Goal: Information Seeking & Learning: Find specific fact

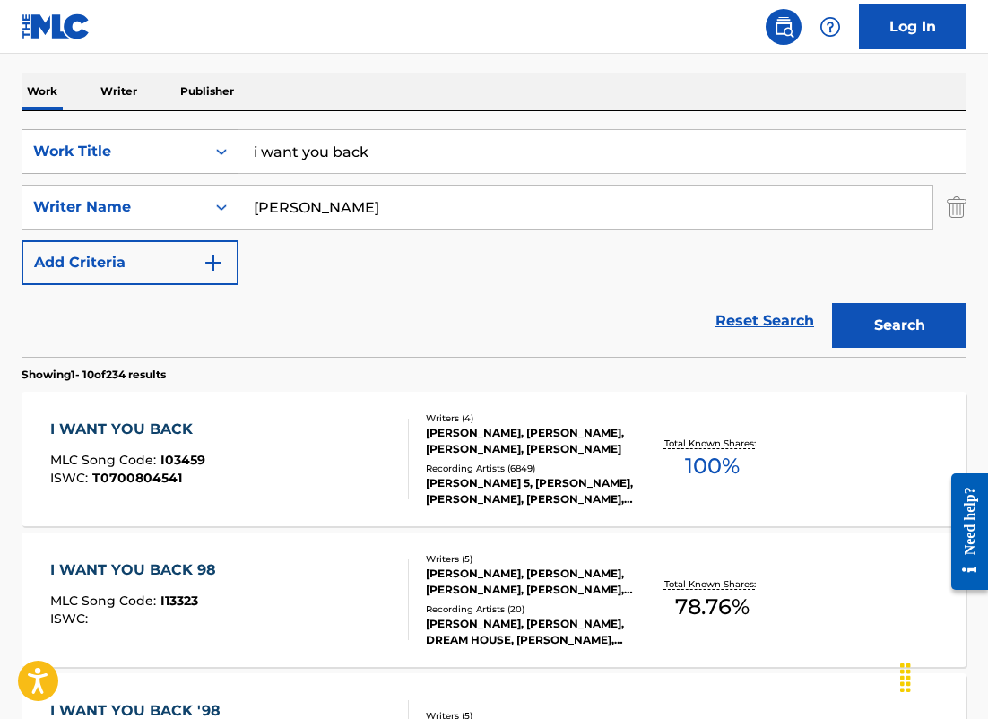
drag, startPoint x: 387, startPoint y: 153, endPoint x: 78, endPoint y: 150, distance: 309.3
click at [78, 150] on div "SearchWithCriteria2b49652c-2fec-4fc6-9eff-48f7e130fb02 Work Title i want you ba…" at bounding box center [494, 151] width 945 height 45
paste input "Lyric Pieces, Op. 54"
type input "Lyric Pieces, Op. 54"
drag, startPoint x: 304, startPoint y: 211, endPoint x: -38, endPoint y: 146, distance: 347.6
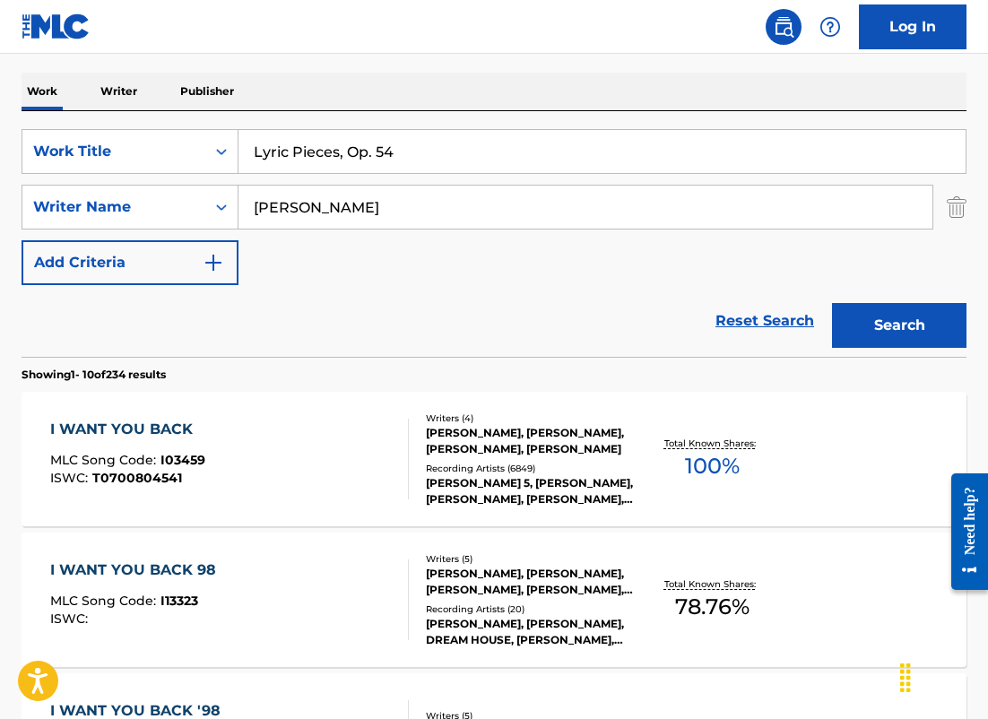
click at [0, 146] on html "Accessibility Screen-Reader Guide, Feedback, and Issue Reporting | New window L…" at bounding box center [494, 89] width 988 height 719
type input "postolovskaya"
click at [832, 303] on button "Search" at bounding box center [899, 325] width 134 height 45
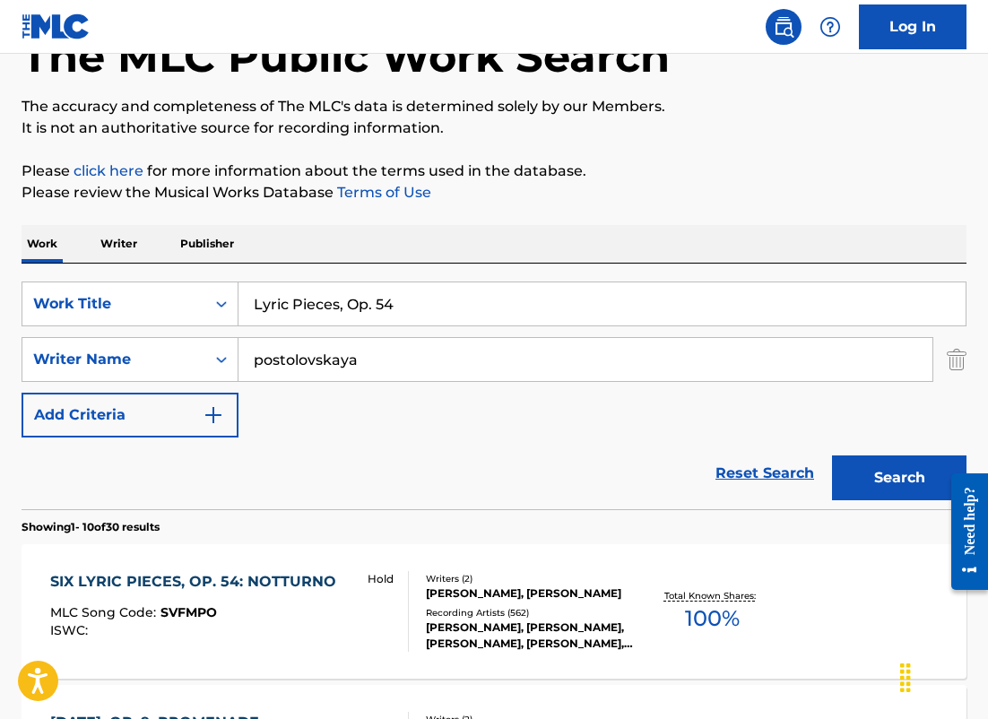
scroll to position [270, 0]
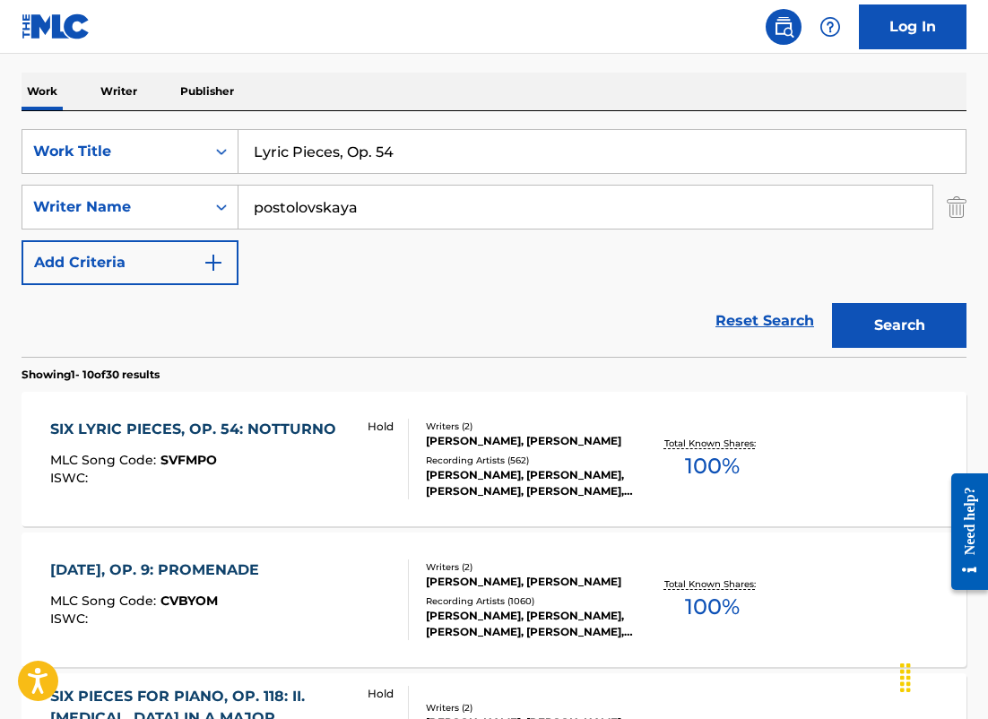
click at [299, 449] on div "SIX LYRIC PIECES, OP. 54: NOTTURNO MLC Song Code : SVFMPO ISWC :" at bounding box center [197, 459] width 295 height 81
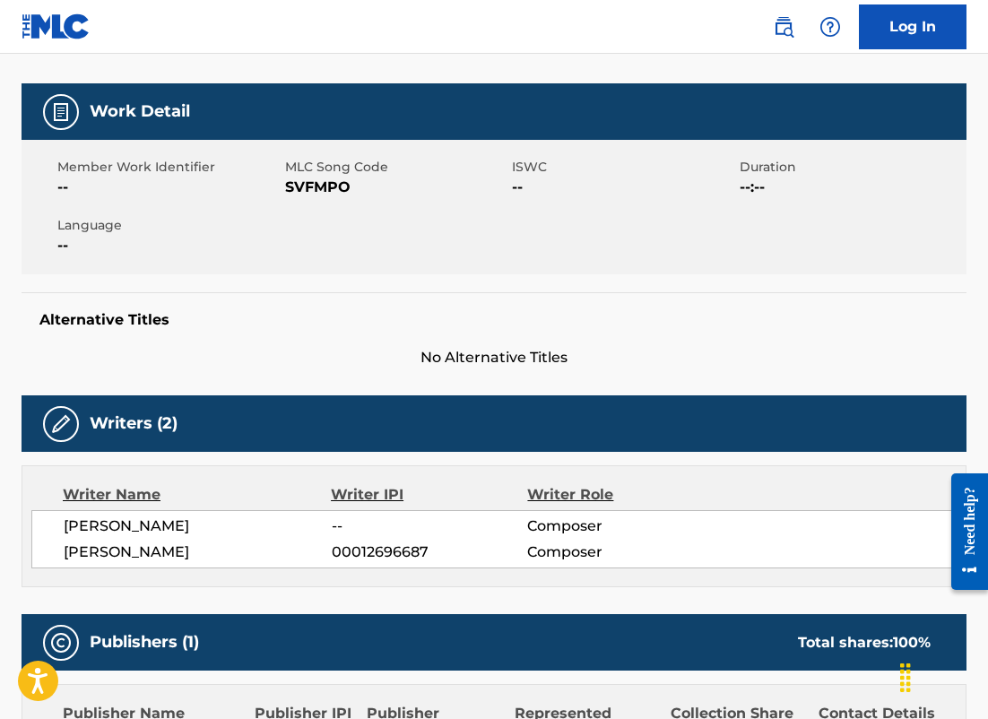
scroll to position [204, 0]
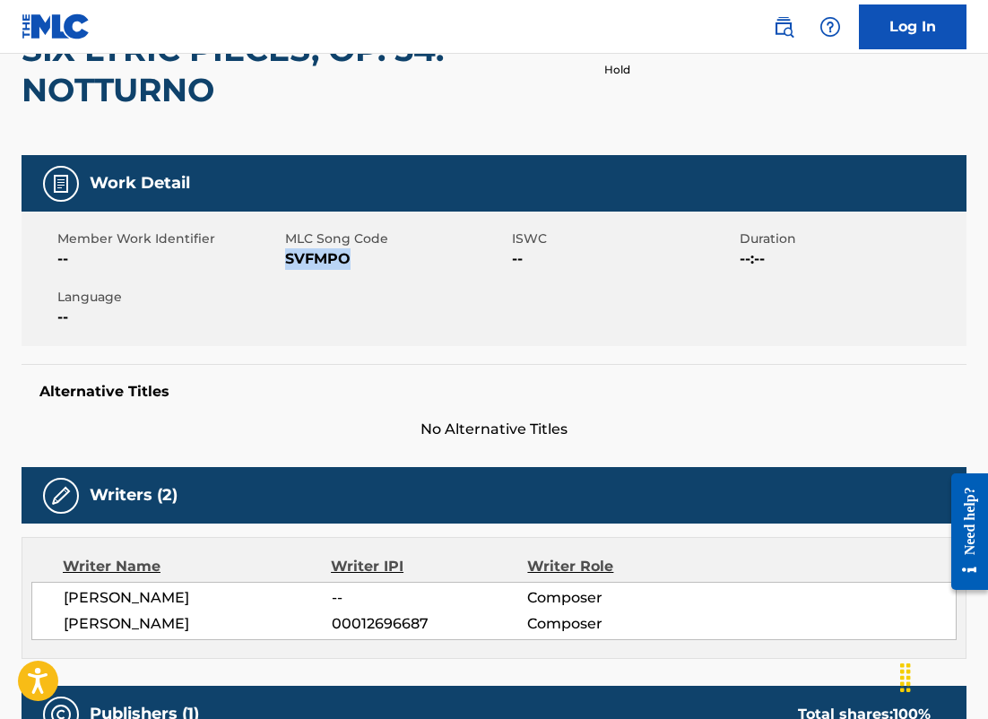
drag, startPoint x: 354, startPoint y: 259, endPoint x: 290, endPoint y: 259, distance: 64.5
click at [290, 259] on span "SVFMPO" at bounding box center [396, 259] width 223 height 22
copy span "VFMPO"
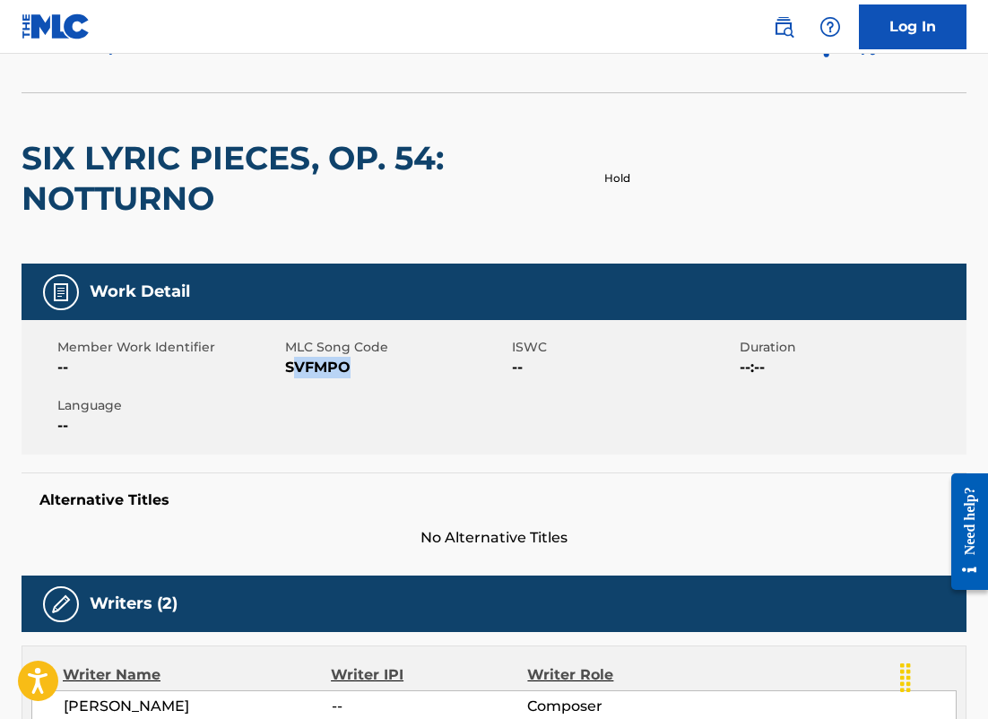
scroll to position [0, 0]
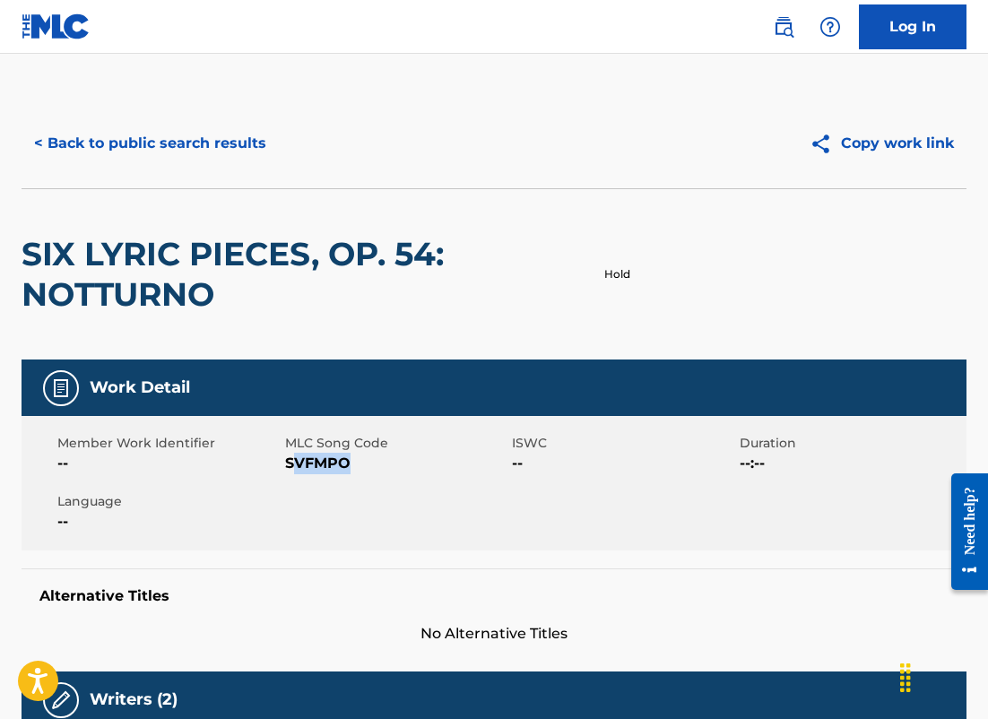
click at [222, 139] on button "< Back to public search results" at bounding box center [150, 143] width 257 height 45
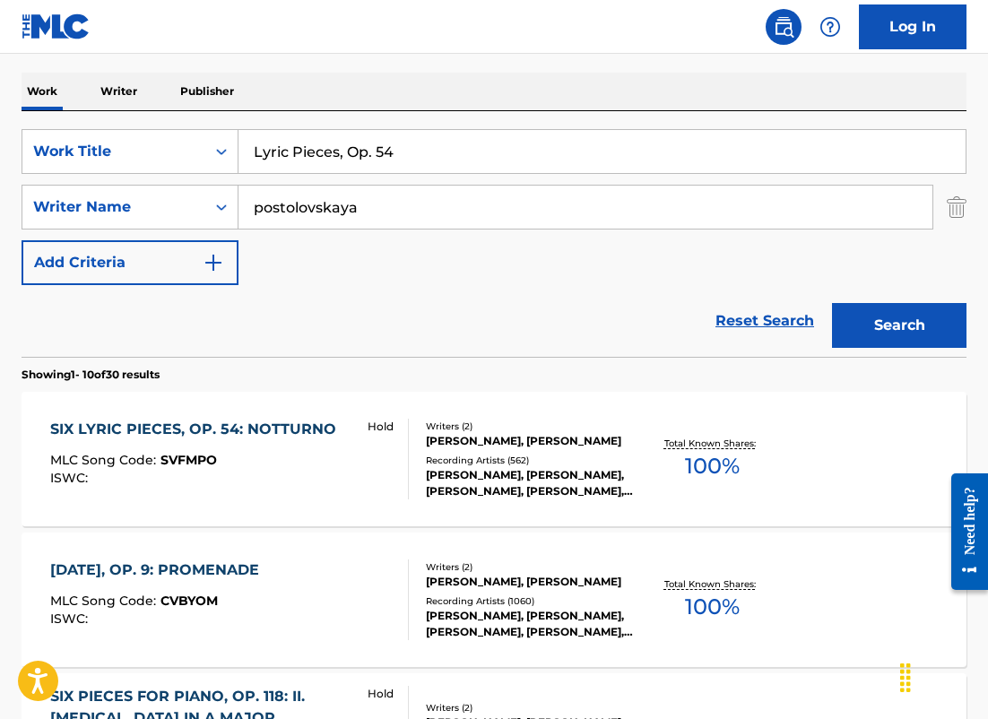
drag, startPoint x: 365, startPoint y: 216, endPoint x: 6, endPoint y: 168, distance: 361.8
paste input "[PERSON_NAME] [PERSON_NAME]"
click at [832, 303] on button "Search" at bounding box center [899, 325] width 134 height 45
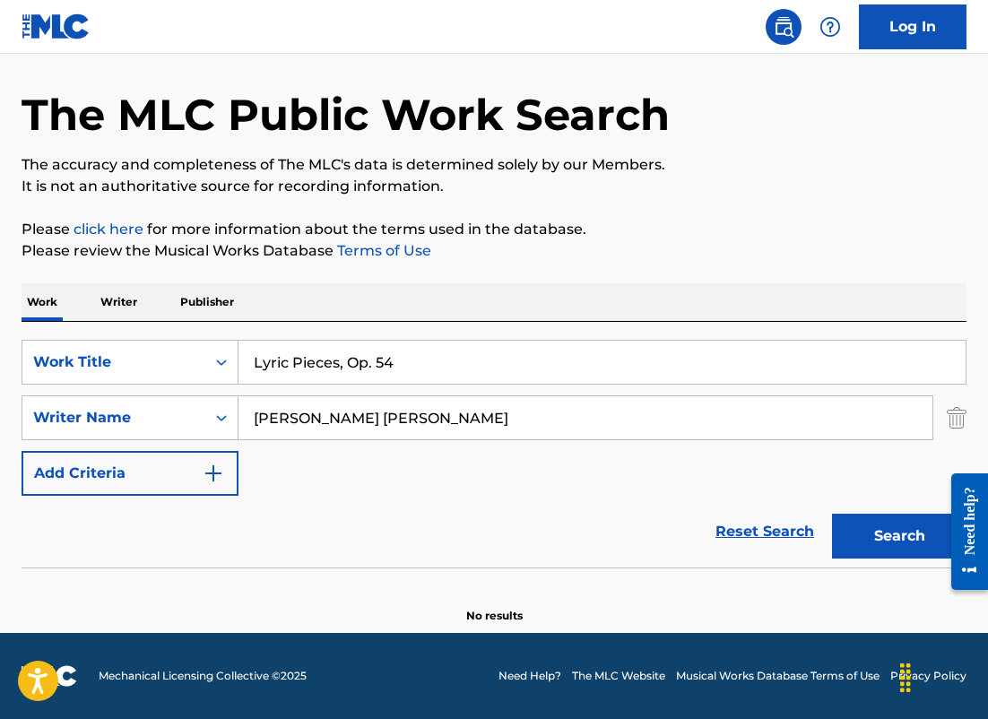
scroll to position [59, 0]
drag, startPoint x: 392, startPoint y: 409, endPoint x: 165, endPoint y: 358, distance: 232.5
click at [165, 361] on div "SearchWithCriteria2b49652c-2fec-4fc6-9eff-48f7e130fb02 Work Title Lyric Pieces,…" at bounding box center [494, 418] width 945 height 156
paste input "[PERSON_NAME]"
drag, startPoint x: 499, startPoint y: 420, endPoint x: 65, endPoint y: 395, distance: 434.6
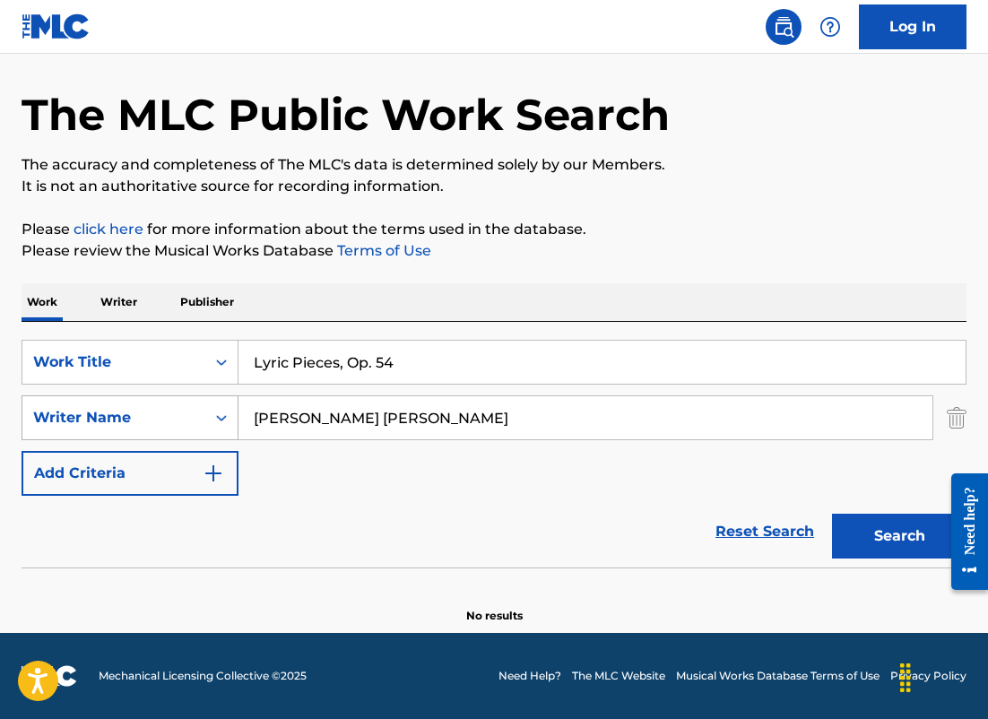
click at [65, 396] on div "SearchWithCriteriada58fb2b-36bc-4431-b79d-42674e599508 Writer Name [PERSON_NAME…" at bounding box center [494, 417] width 945 height 45
paste input "Search Form"
type input "[PERSON_NAME]"
drag, startPoint x: 414, startPoint y: 363, endPoint x: -36, endPoint y: 165, distance: 491.7
click at [0, 165] on html "Accessibility Screen-Reader Guide, Feedback, and Issue Reporting | New window L…" at bounding box center [494, 300] width 988 height 719
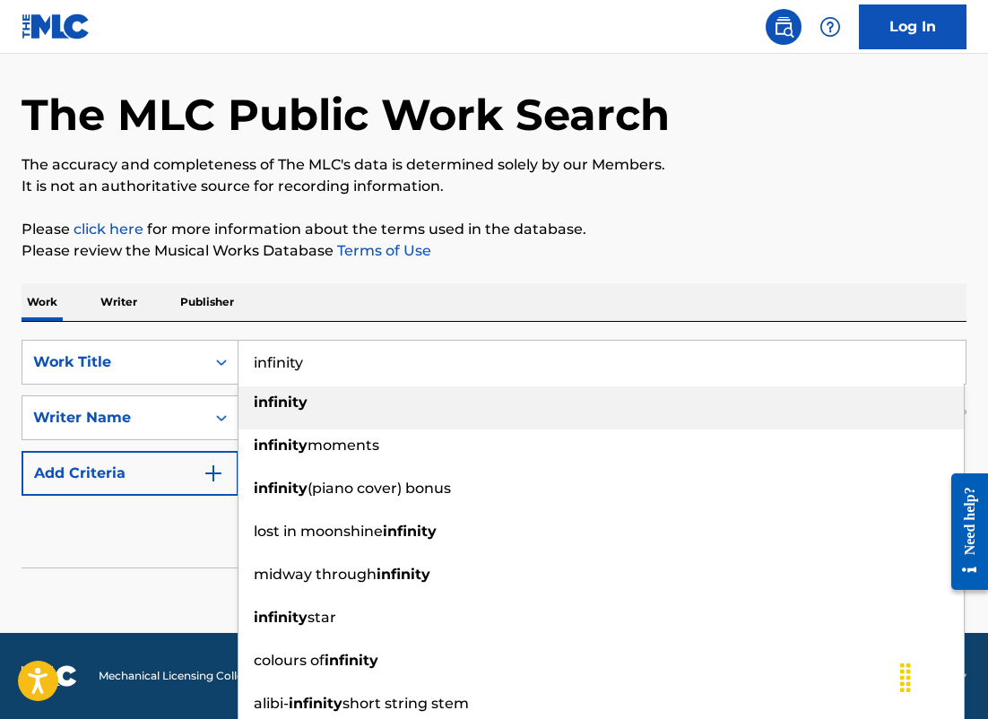
type input "infinity"
click at [832, 514] on button "Search" at bounding box center [899, 536] width 134 height 45
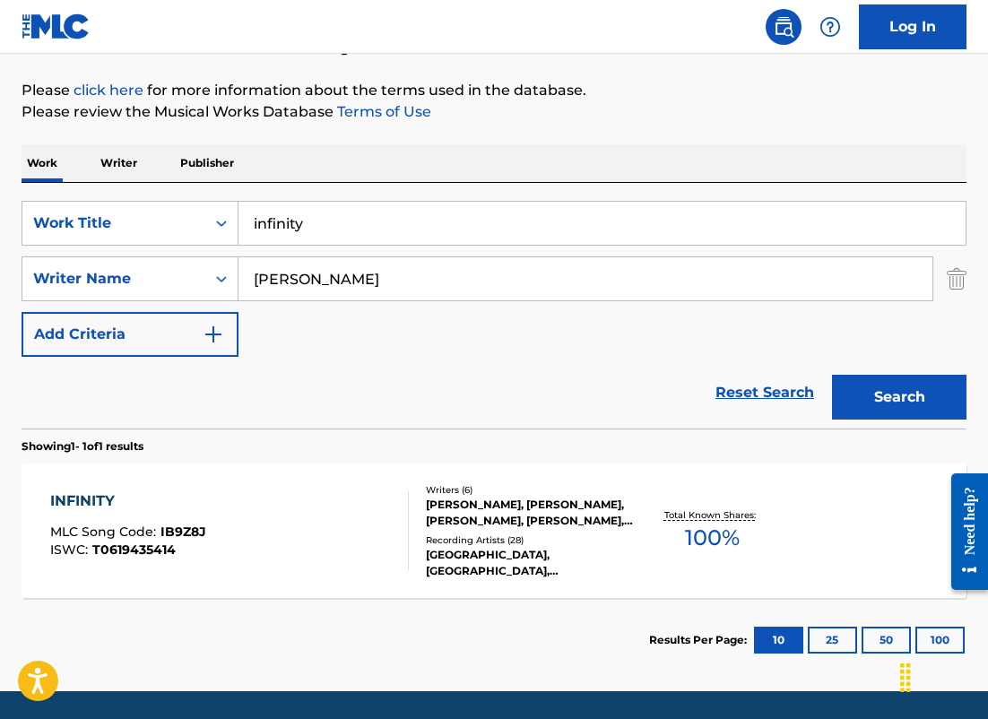
scroll to position [256, 0]
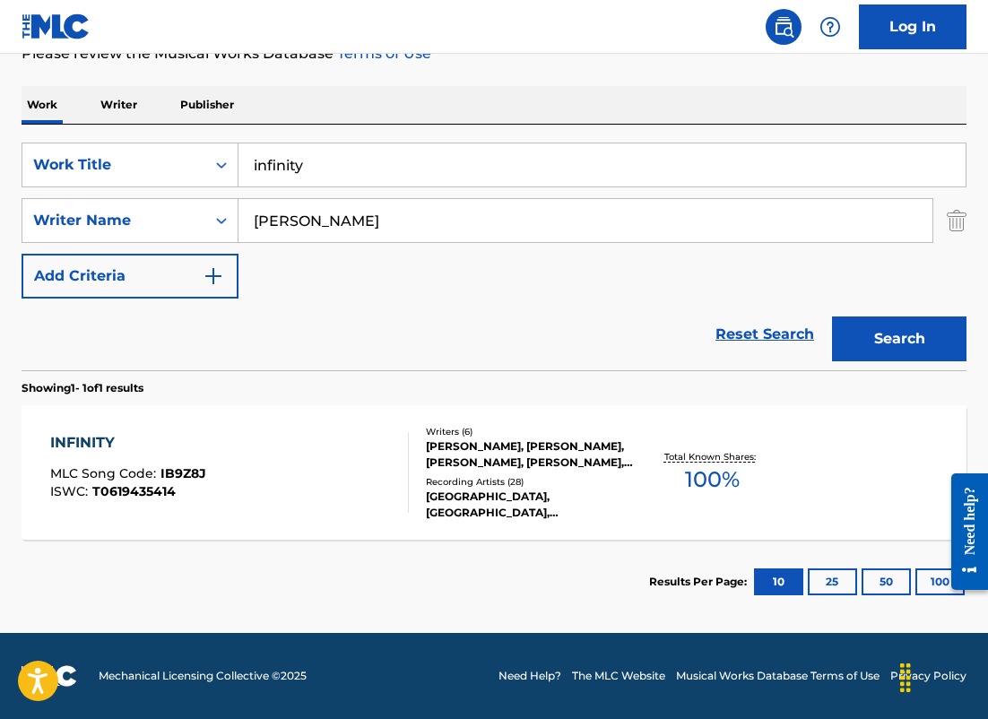
click at [337, 435] on div "INFINITY MLC Song Code : IB9Z8J ISWC : T0619435414" at bounding box center [229, 472] width 359 height 81
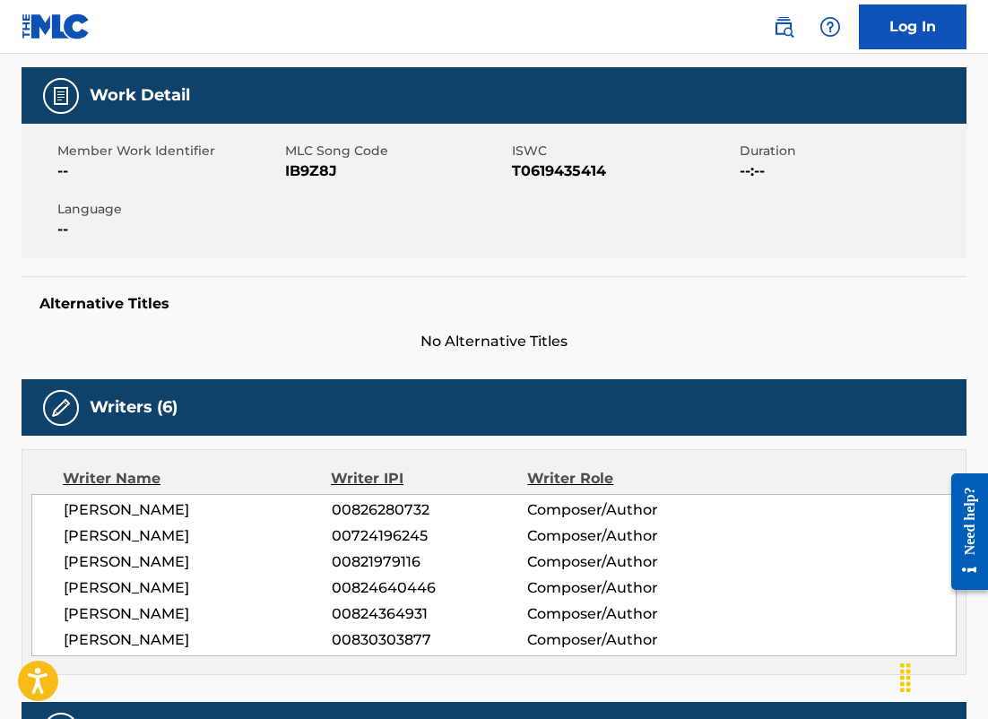
scroll to position [283, 0]
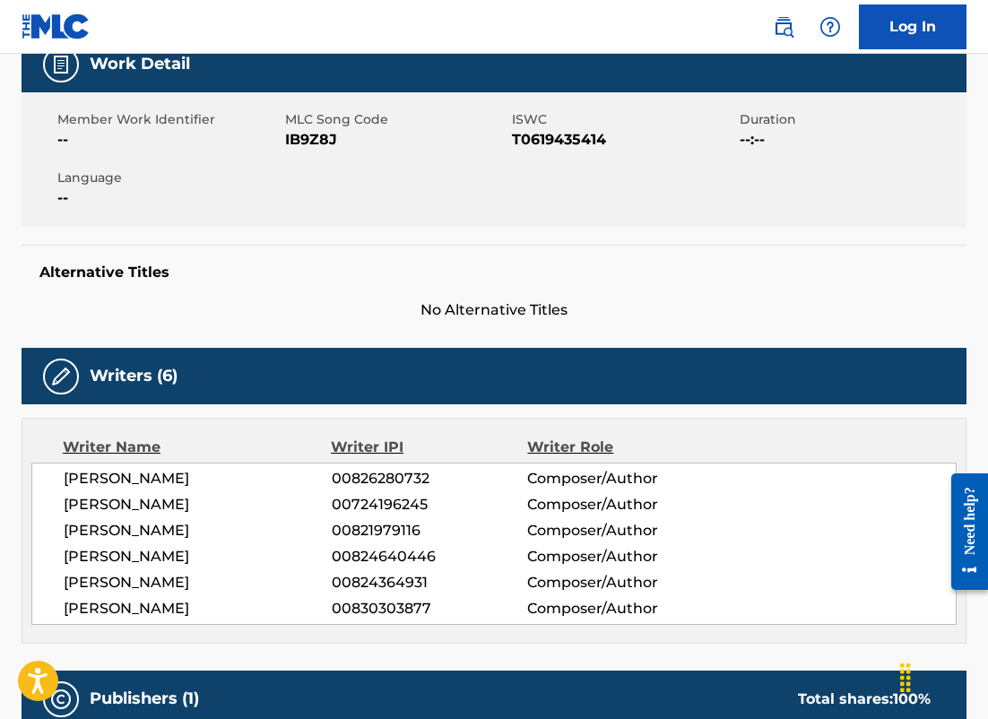
click at [338, 141] on span "IB9Z8J" at bounding box center [396, 140] width 223 height 22
drag, startPoint x: 339, startPoint y: 141, endPoint x: 287, endPoint y: 141, distance: 52.0
click at [287, 141] on span "IB9Z8J" at bounding box center [396, 140] width 223 height 22
copy span "IB9Z8J"
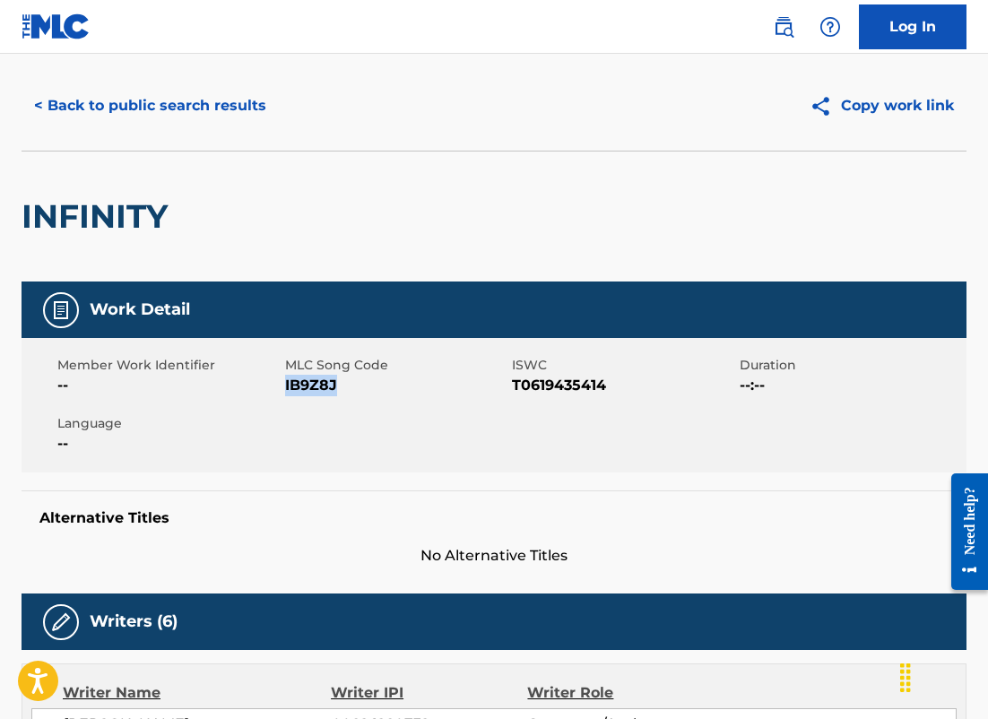
click at [183, 117] on button "< Back to public search results" at bounding box center [150, 105] width 257 height 45
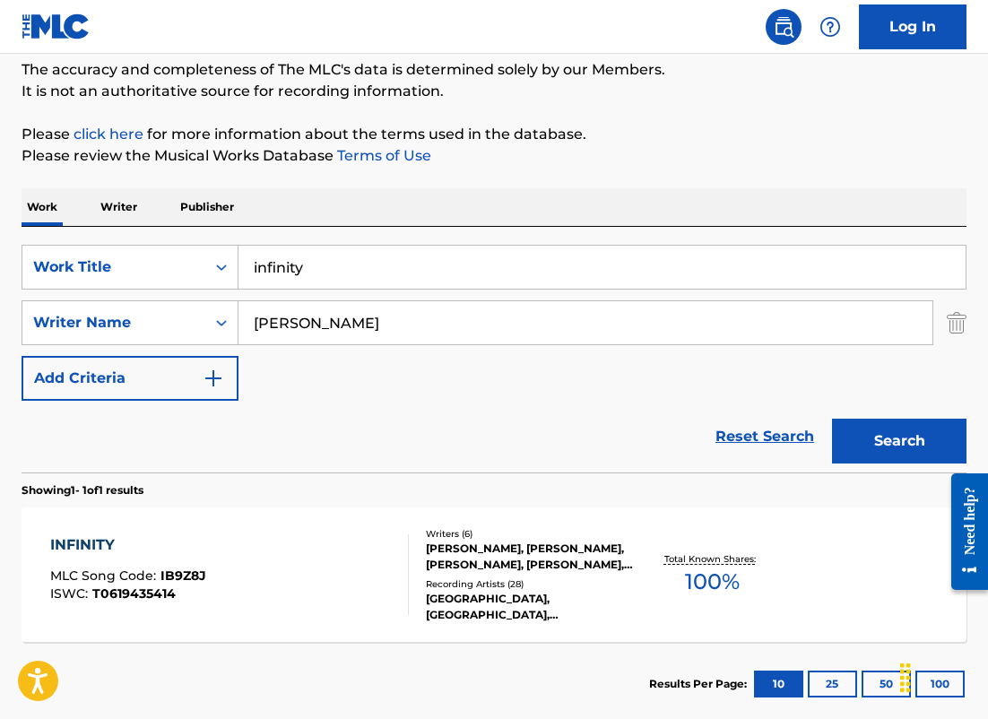
drag, startPoint x: 390, startPoint y: 335, endPoint x: 129, endPoint y: 290, distance: 264.8
click at [129, 290] on div "SearchWithCriteria2b49652c-2fec-4fc6-9eff-48f7e130fb02 Work Title infinity Sear…" at bounding box center [494, 323] width 945 height 156
paste input "[PERSON_NAME]"
type input "[PERSON_NAME]"
click at [832, 419] on button "Search" at bounding box center [899, 441] width 134 height 45
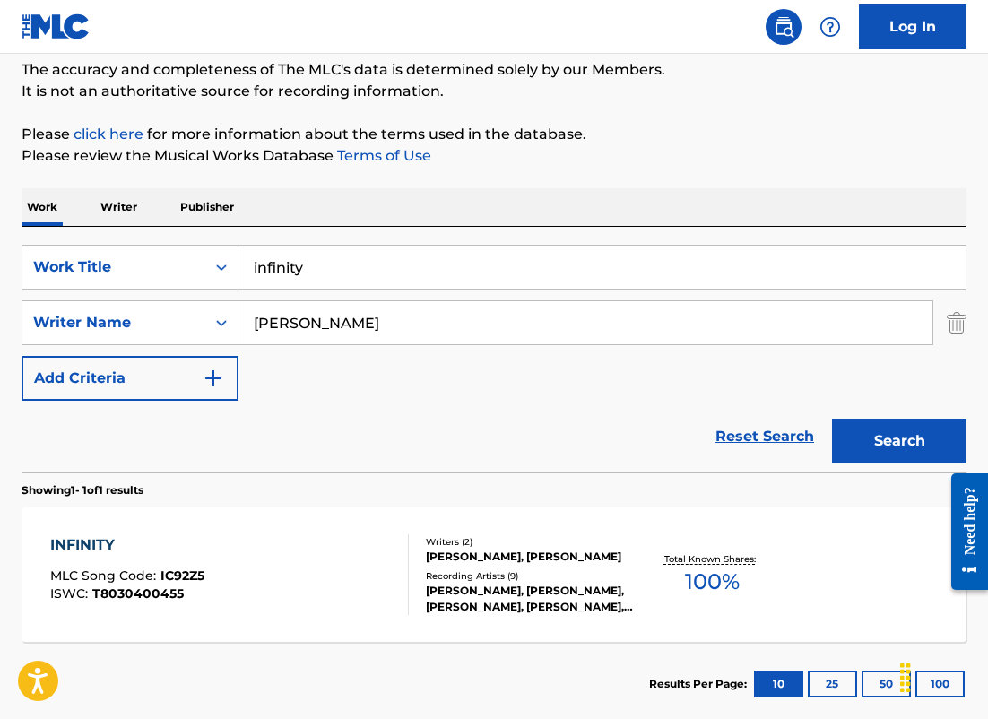
click at [274, 588] on div "INFINITY MLC Song Code : IC92Z5 ISWC : T8030400455" at bounding box center [229, 574] width 359 height 81
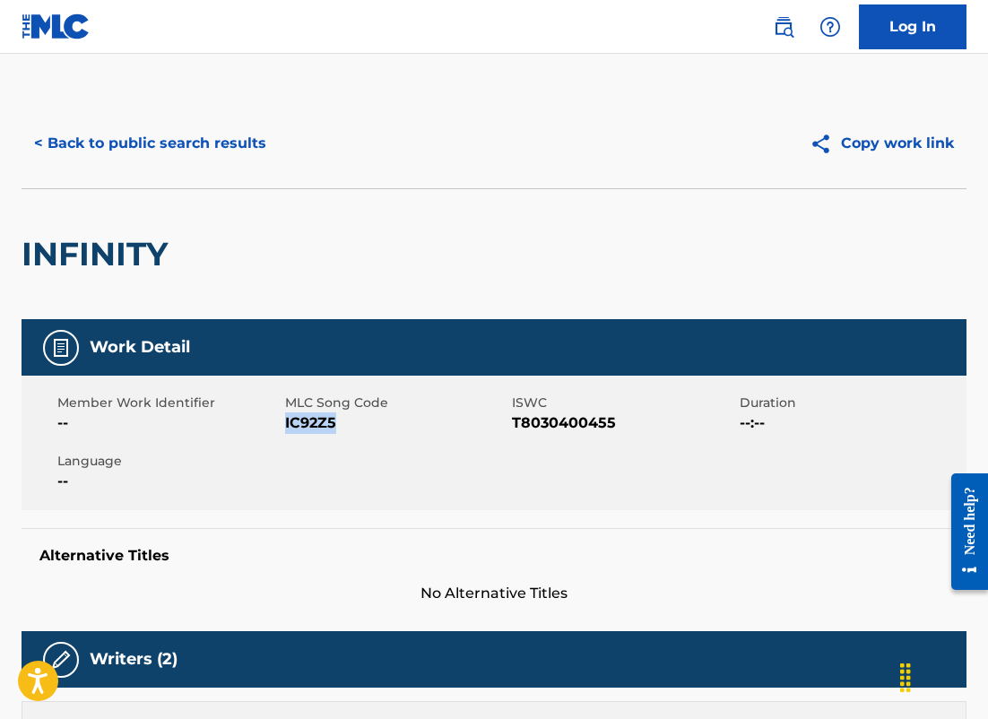
drag, startPoint x: 339, startPoint y: 422, endPoint x: 286, endPoint y: 422, distance: 52.9
click at [286, 422] on span "IC92Z5" at bounding box center [396, 423] width 223 height 22
copy span "IC92Z5"
click at [230, 159] on button "< Back to public search results" at bounding box center [150, 143] width 257 height 45
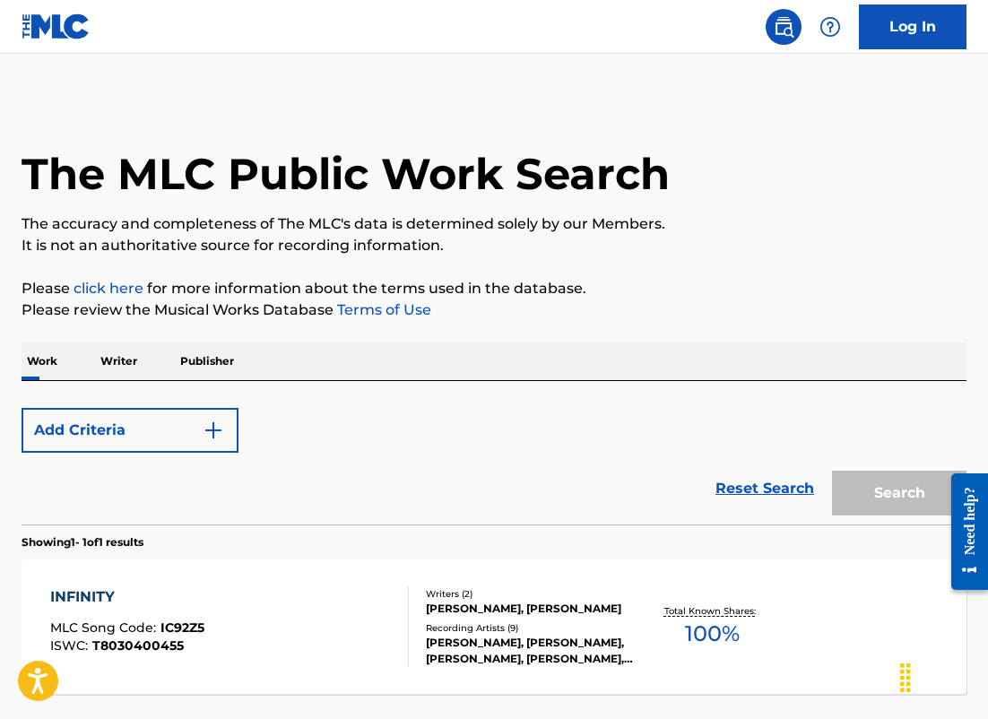
scroll to position [154, 0]
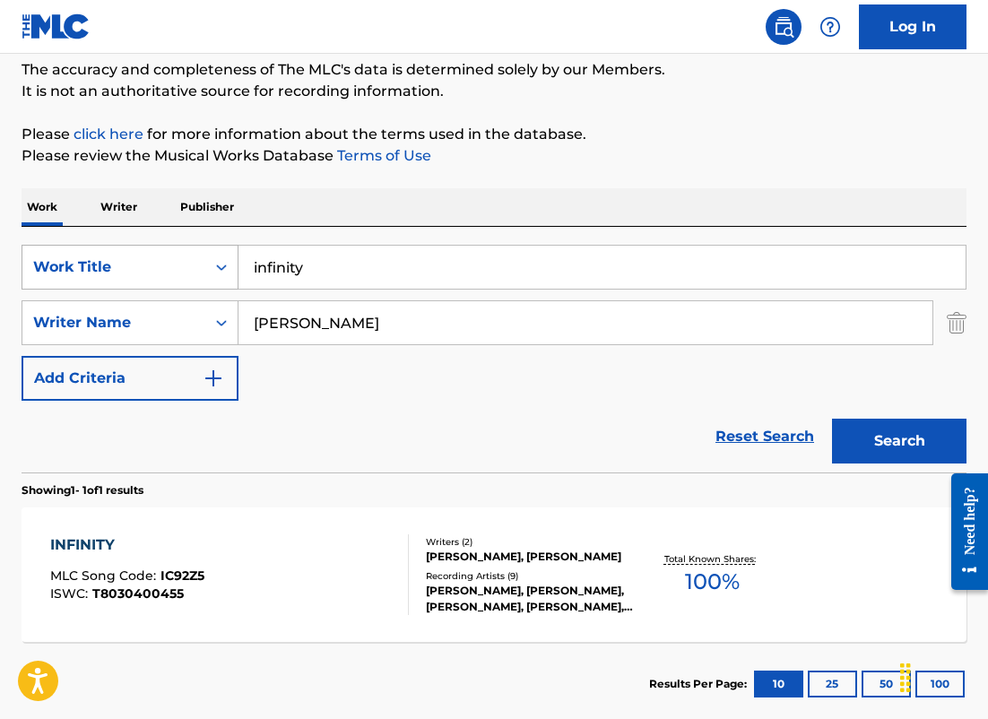
drag, startPoint x: 416, startPoint y: 340, endPoint x: 74, endPoint y: 276, distance: 348.3
click at [74, 276] on div "SearchWithCriteria2b49652c-2fec-4fc6-9eff-48f7e130fb02 Work Title infinity Sear…" at bounding box center [494, 323] width 945 height 156
paste input "[PERSON_NAME]"
click at [256, 319] on input "[PERSON_NAME]" at bounding box center [585, 322] width 694 height 43
click at [832, 419] on button "Search" at bounding box center [899, 441] width 134 height 45
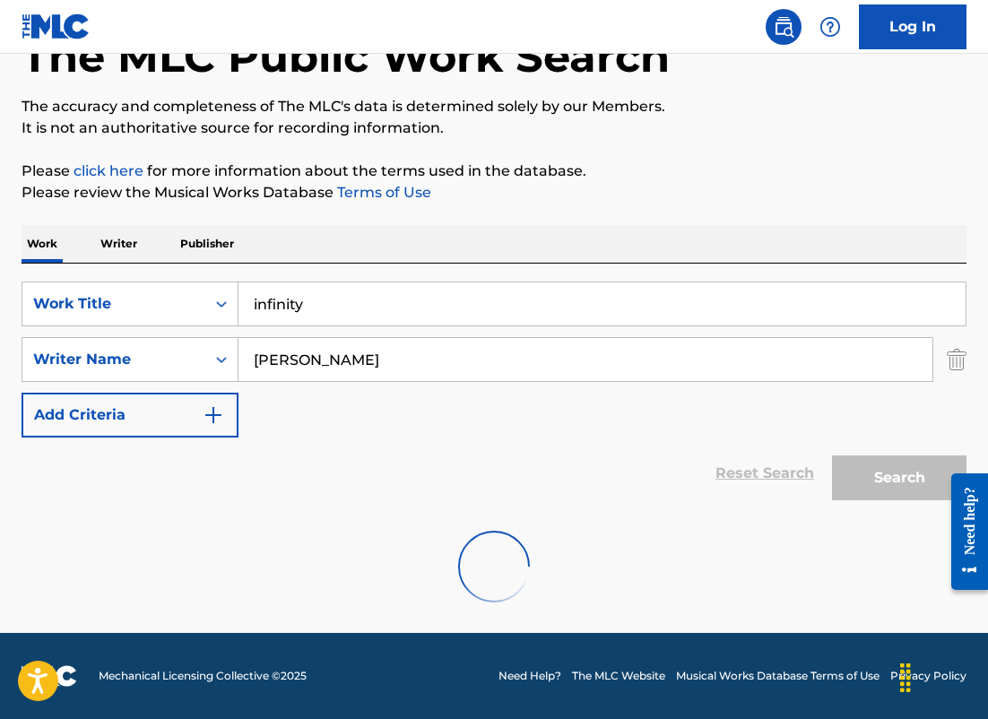
scroll to position [59, 0]
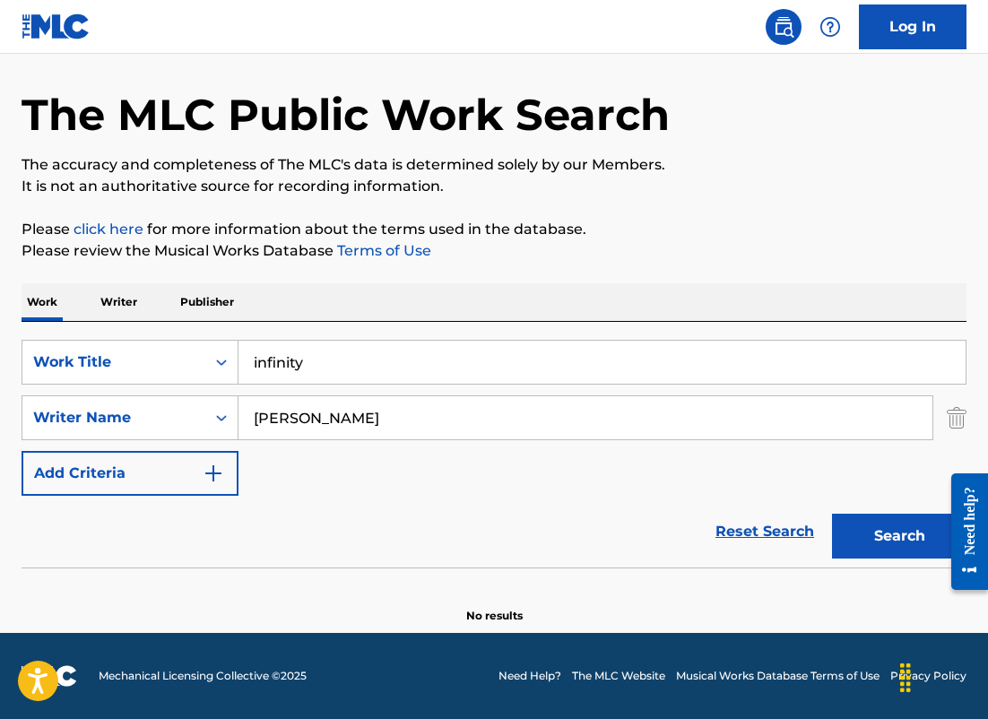
drag, startPoint x: 392, startPoint y: 408, endPoint x: -67, endPoint y: 332, distance: 465.3
click at [0, 332] on html "Accessibility Screen-Reader Guide, Feedback, and Issue Reporting | New window L…" at bounding box center [494, 300] width 988 height 719
drag, startPoint x: 403, startPoint y: 422, endPoint x: 71, endPoint y: 337, distance: 343.3
click at [71, 359] on div "SearchWithCriteria2b49652c-2fec-4fc6-9eff-48f7e130fb02 Work Title infinity Sear…" at bounding box center [494, 418] width 945 height 156
type input "[PERSON_NAME]"
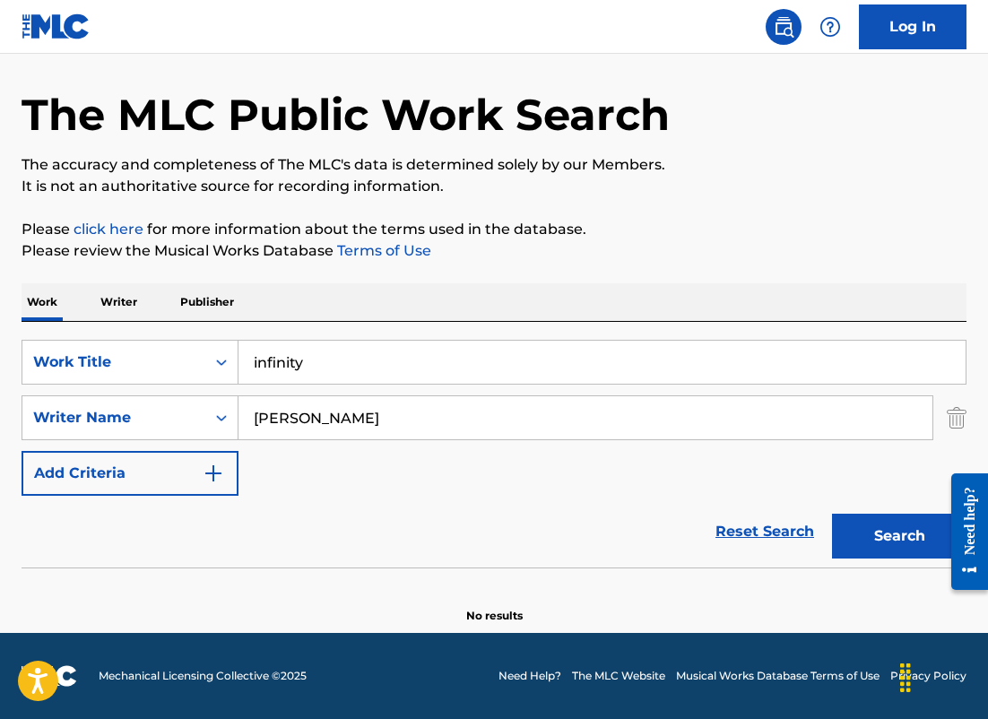
click at [832, 514] on button "Search" at bounding box center [899, 536] width 134 height 45
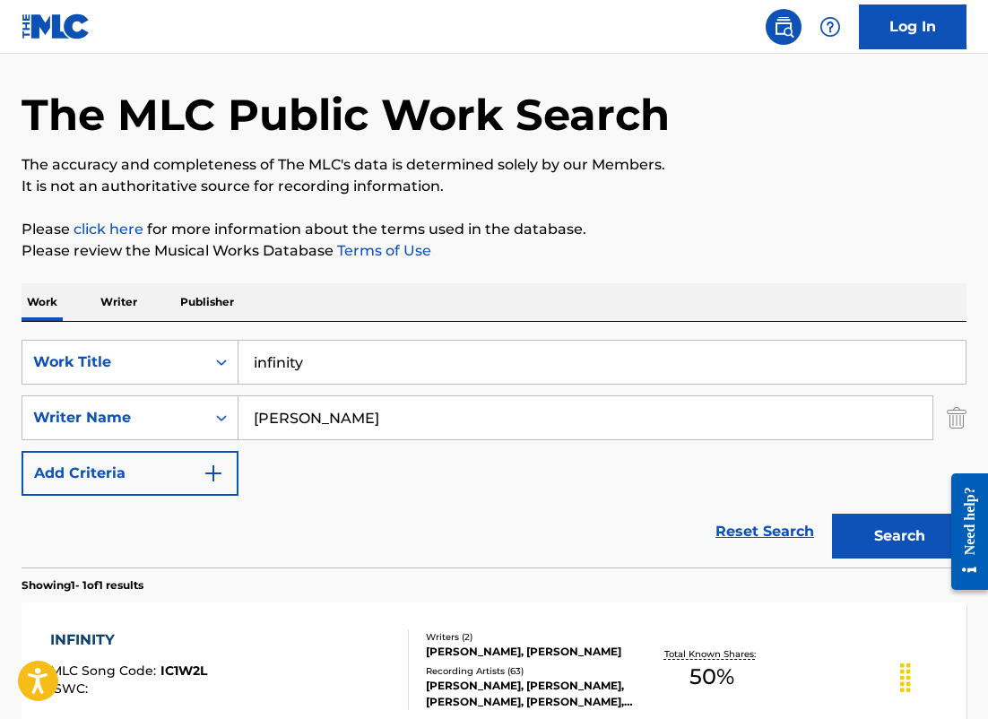
scroll to position [256, 0]
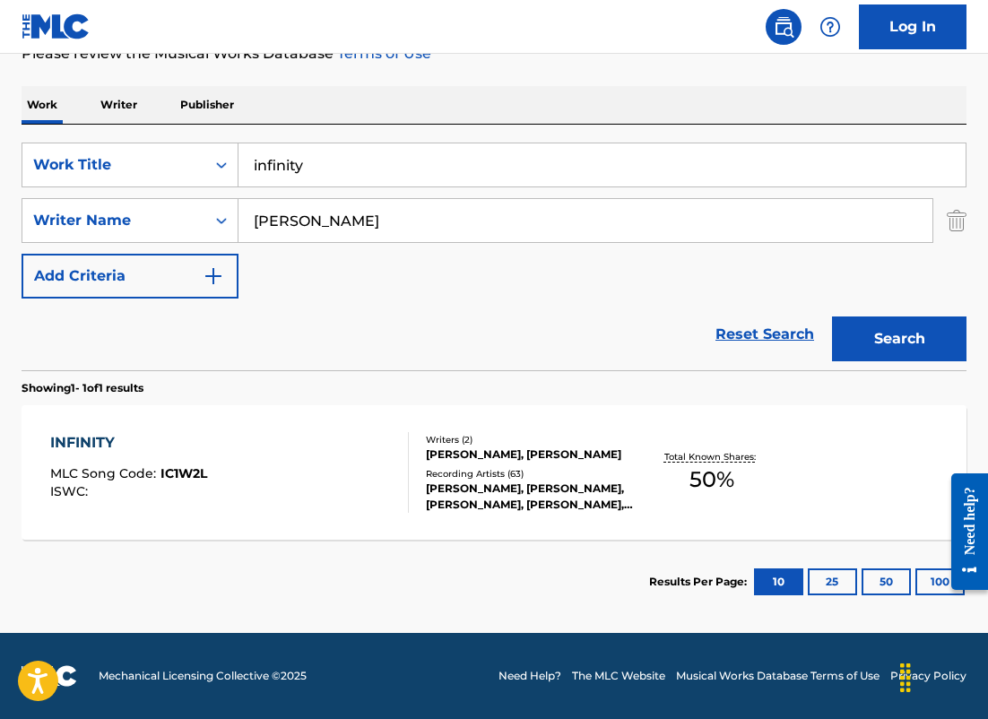
click at [400, 470] on div at bounding box center [401, 472] width 14 height 81
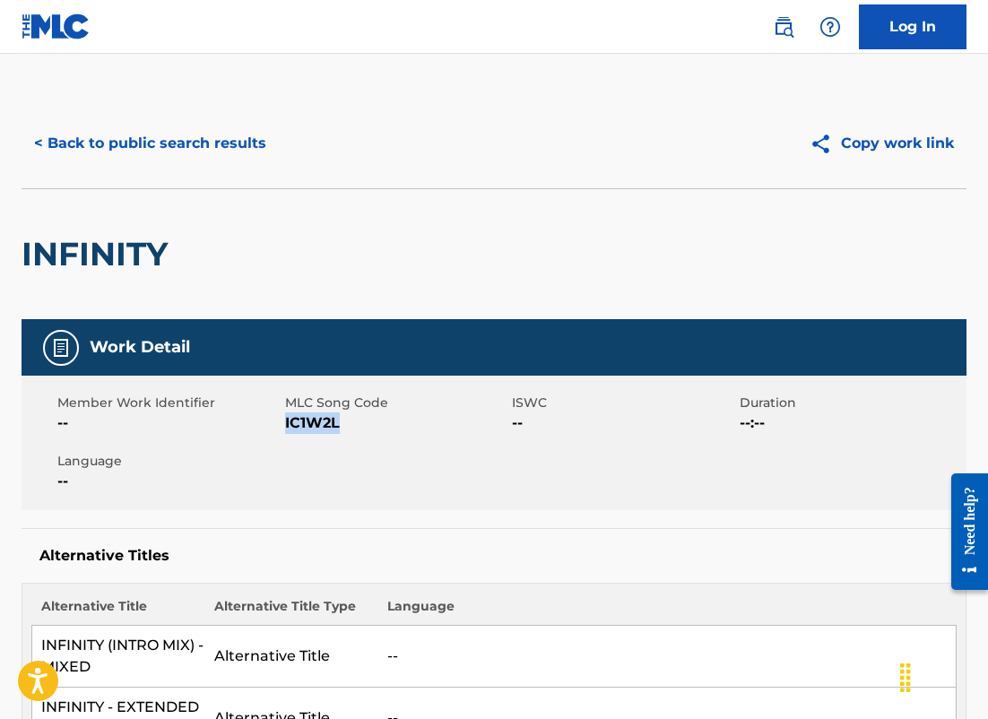
drag, startPoint x: 349, startPoint y: 430, endPoint x: 287, endPoint y: 429, distance: 61.9
click at [287, 429] on span "IC1W2L" at bounding box center [396, 423] width 223 height 22
copy span "IC1W2L"
click at [174, 147] on button "< Back to public search results" at bounding box center [150, 143] width 257 height 45
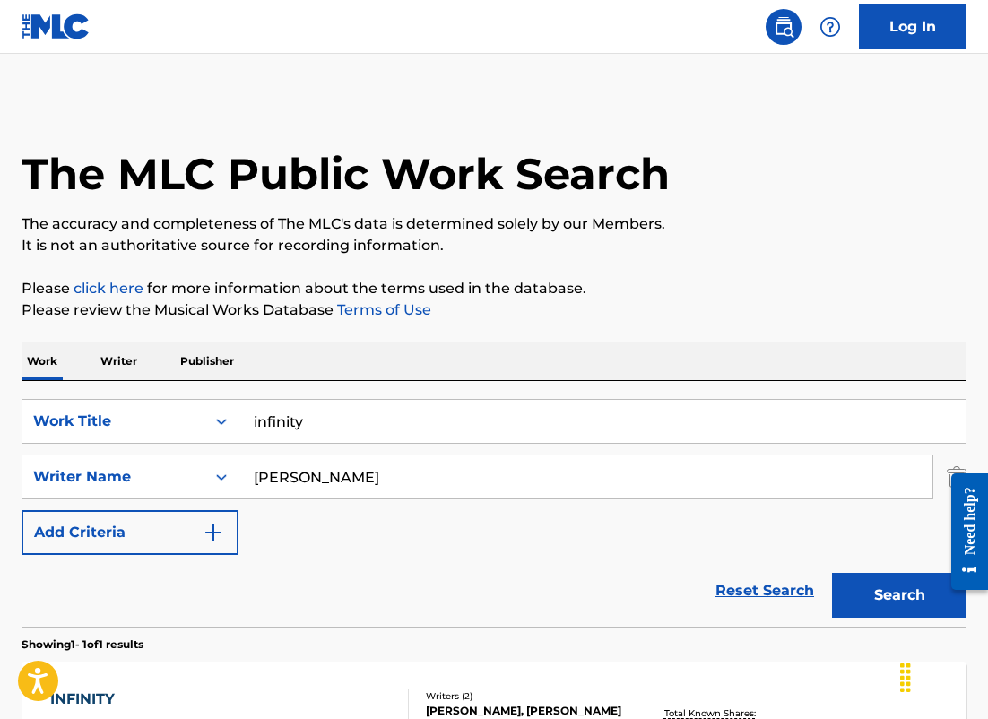
scroll to position [154, 0]
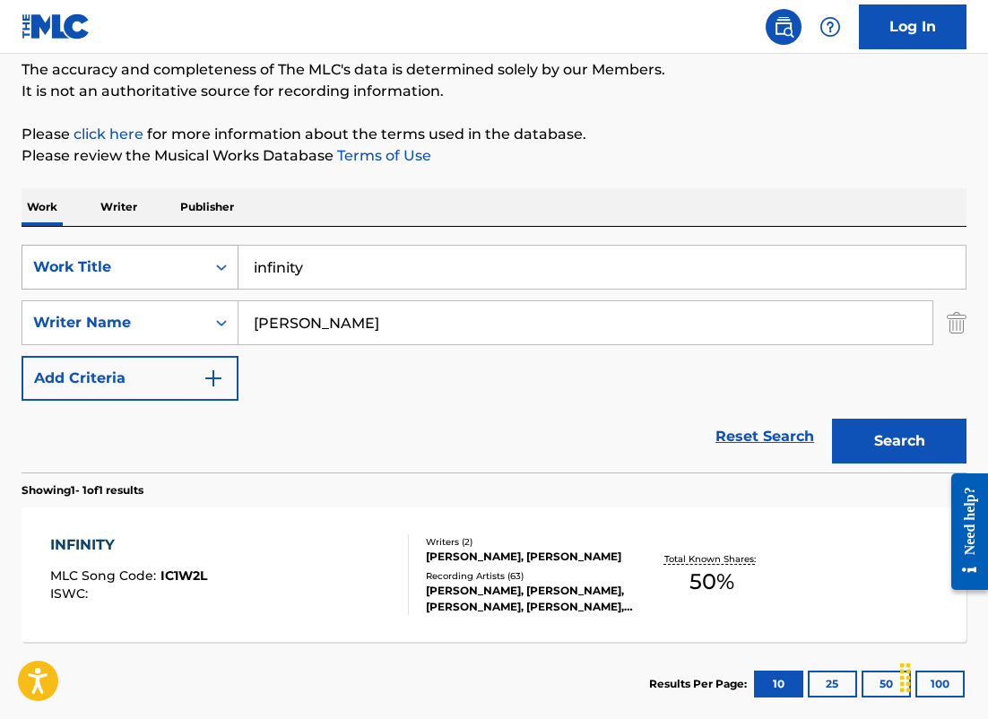
drag, startPoint x: 344, startPoint y: 317, endPoint x: 178, endPoint y: 286, distance: 168.8
click at [178, 286] on div "SearchWithCriteria2b49652c-2fec-4fc6-9eff-48f7e130fb02 Work Title infinity Sear…" at bounding box center [494, 323] width 945 height 156
type input "roch"
click at [832, 419] on button "Search" at bounding box center [899, 441] width 134 height 45
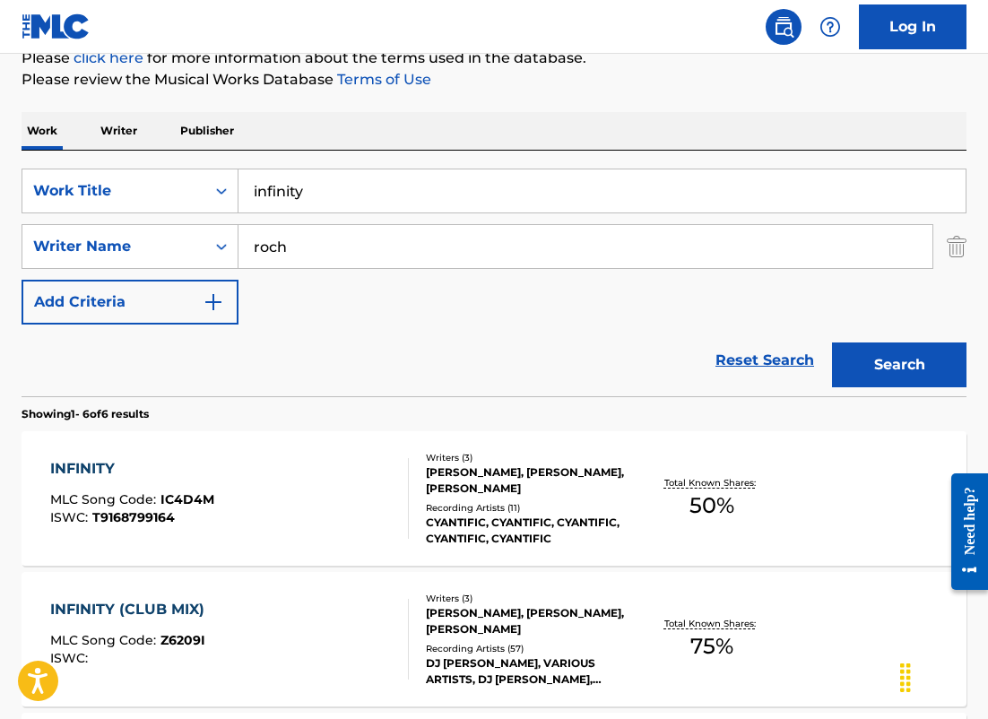
scroll to position [232, 0]
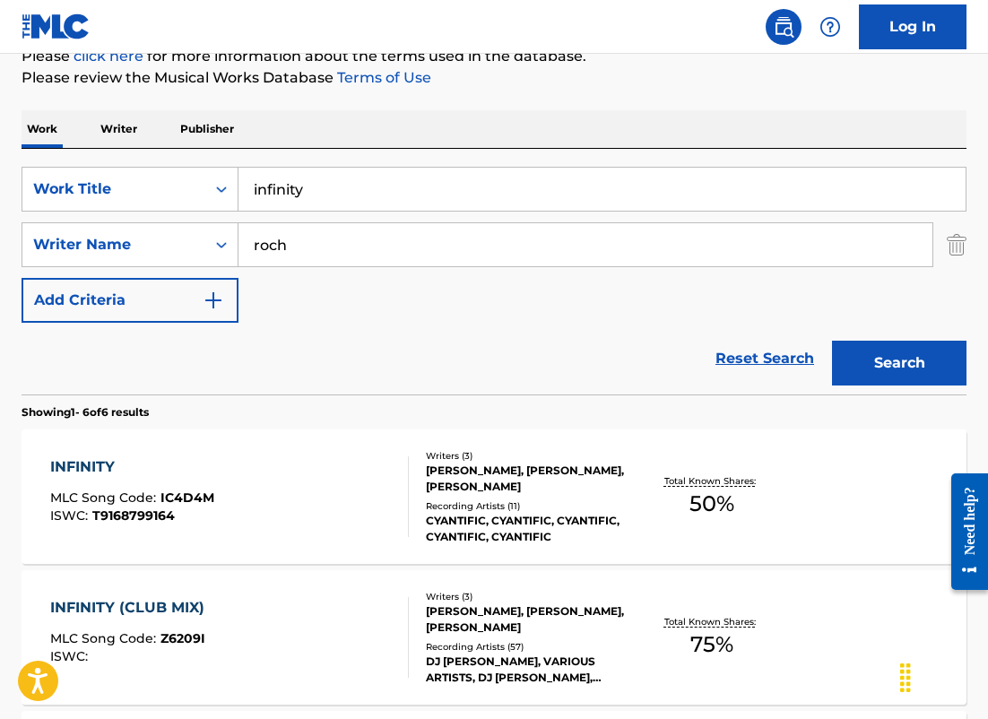
click at [299, 481] on div "INFINITY MLC Song Code : IC4D4M ISWC : T9168799164" at bounding box center [229, 496] width 359 height 81
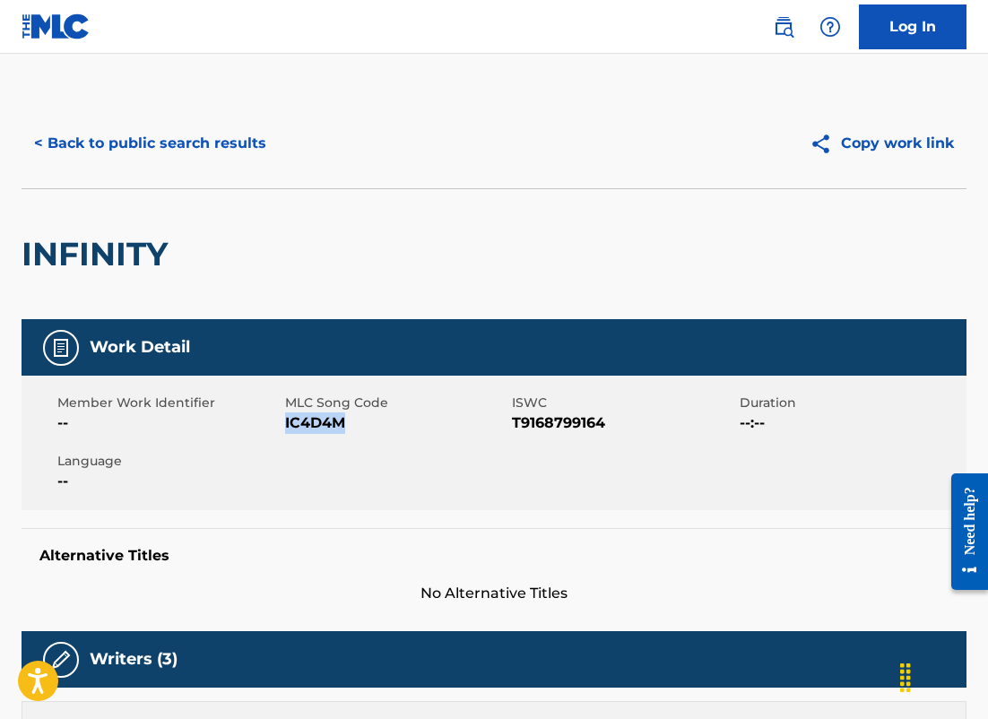
drag, startPoint x: 348, startPoint y: 426, endPoint x: 286, endPoint y: 421, distance: 62.0
click at [286, 421] on span "IC4D4M" at bounding box center [396, 423] width 223 height 22
copy span "IC4D4M"
click at [221, 143] on button "< Back to public search results" at bounding box center [150, 143] width 257 height 45
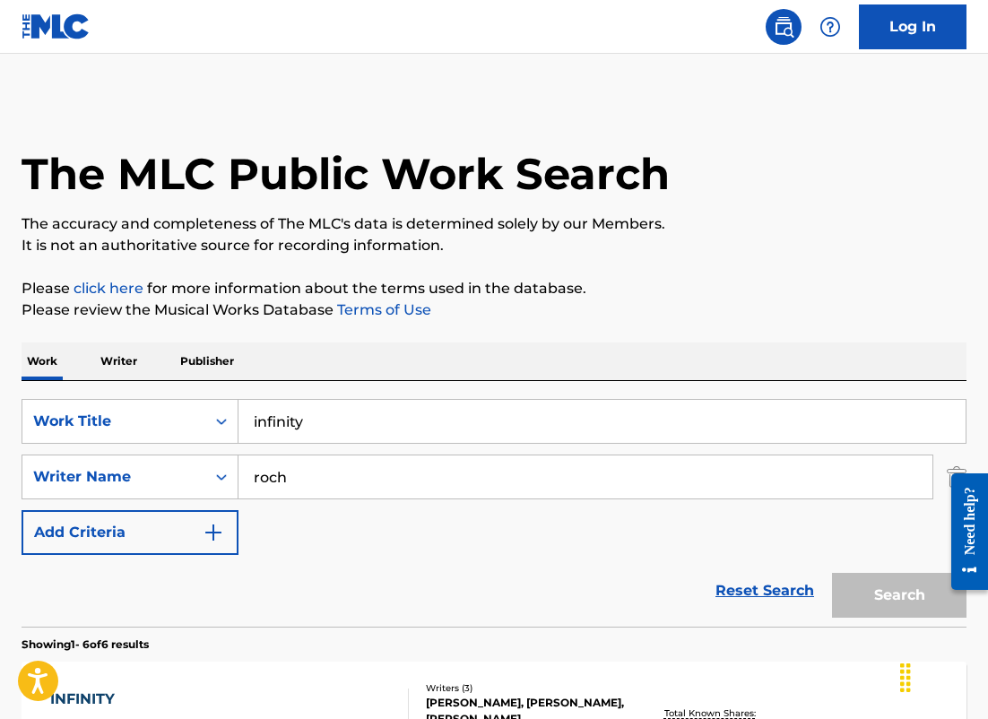
scroll to position [232, 0]
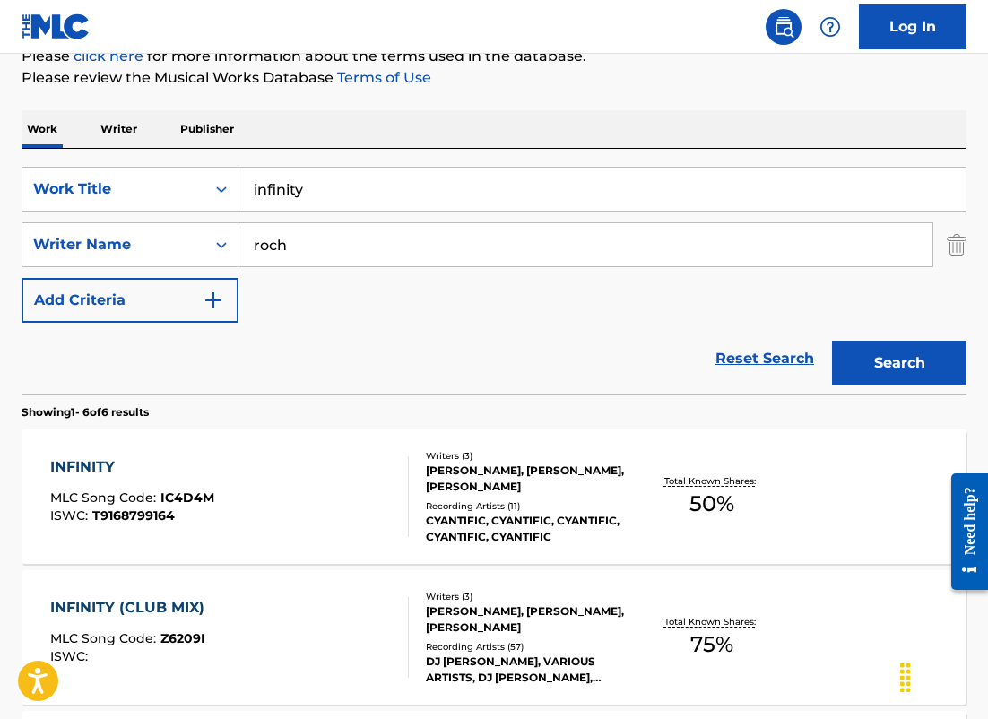
drag, startPoint x: 330, startPoint y: 247, endPoint x: -9, endPoint y: 203, distance: 341.7
click at [0, 203] on html "Accessibility Screen-Reader Guide, Feedback, and Issue Reporting | New window L…" at bounding box center [494, 127] width 988 height 719
type input "[PERSON_NAME]"
click at [832, 341] on button "Search" at bounding box center [899, 363] width 134 height 45
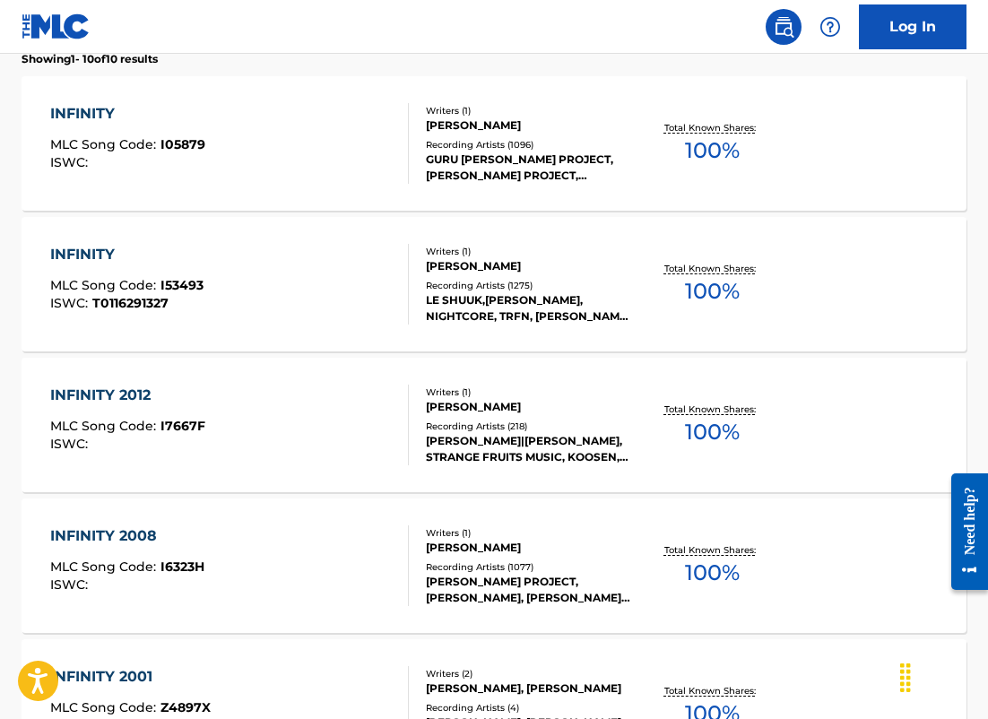
scroll to position [583, 0]
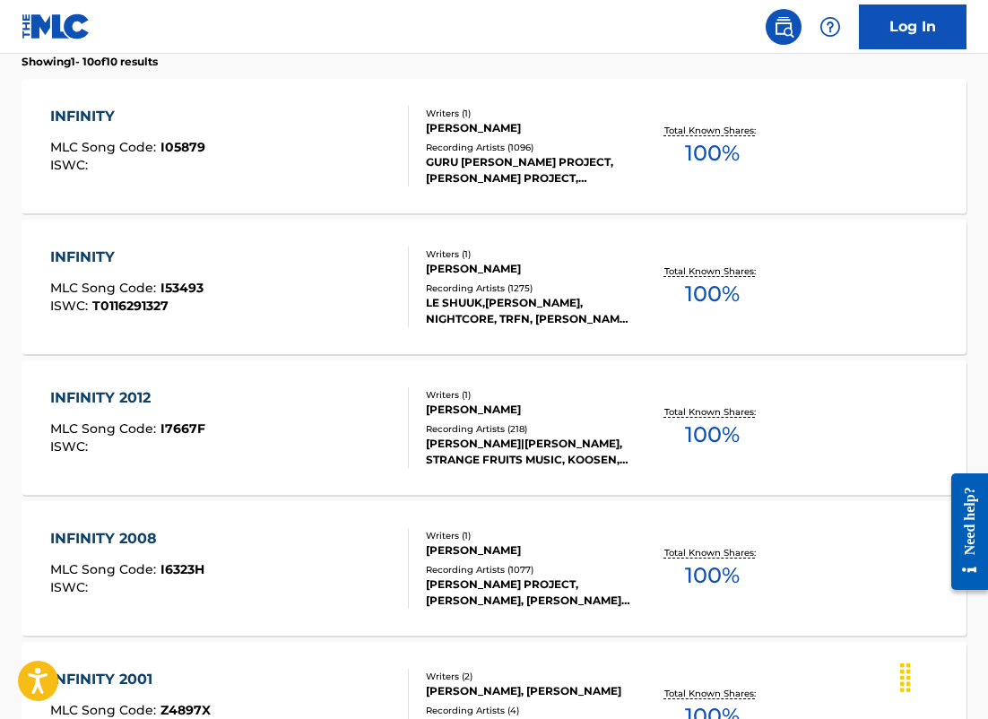
click at [359, 287] on div "INFINITY MLC Song Code : I53493 ISWC : T0116291327" at bounding box center [229, 287] width 359 height 81
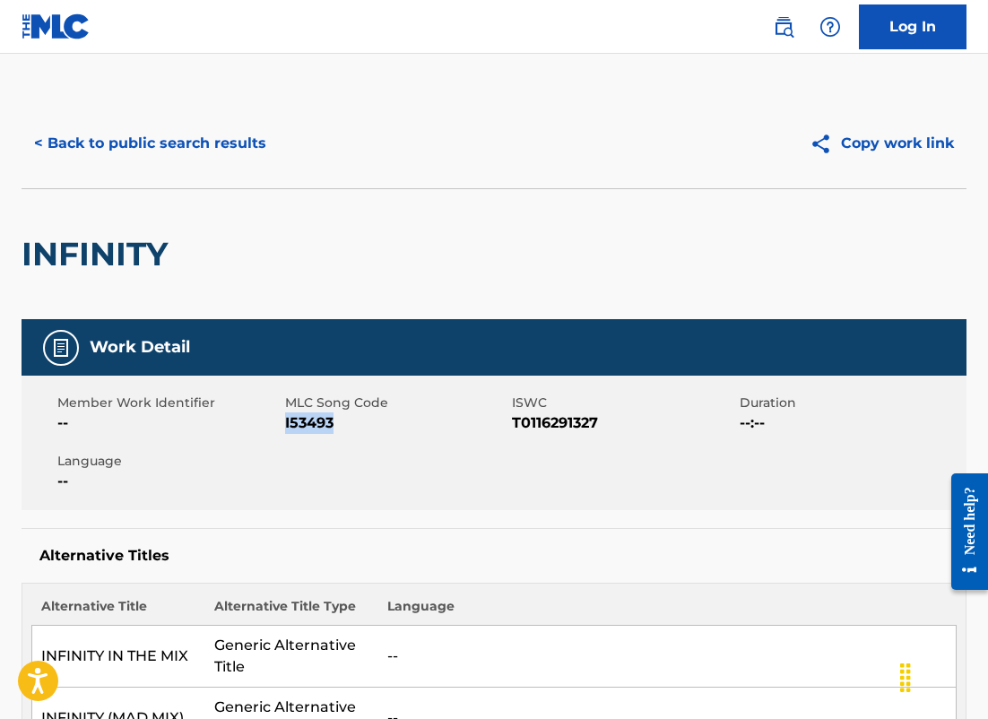
drag, startPoint x: 337, startPoint y: 420, endPoint x: 284, endPoint y: 418, distance: 53.0
click at [285, 418] on span "I53493" at bounding box center [396, 423] width 223 height 22
copy span "I53493"
click at [203, 130] on button "< Back to public search results" at bounding box center [150, 143] width 257 height 45
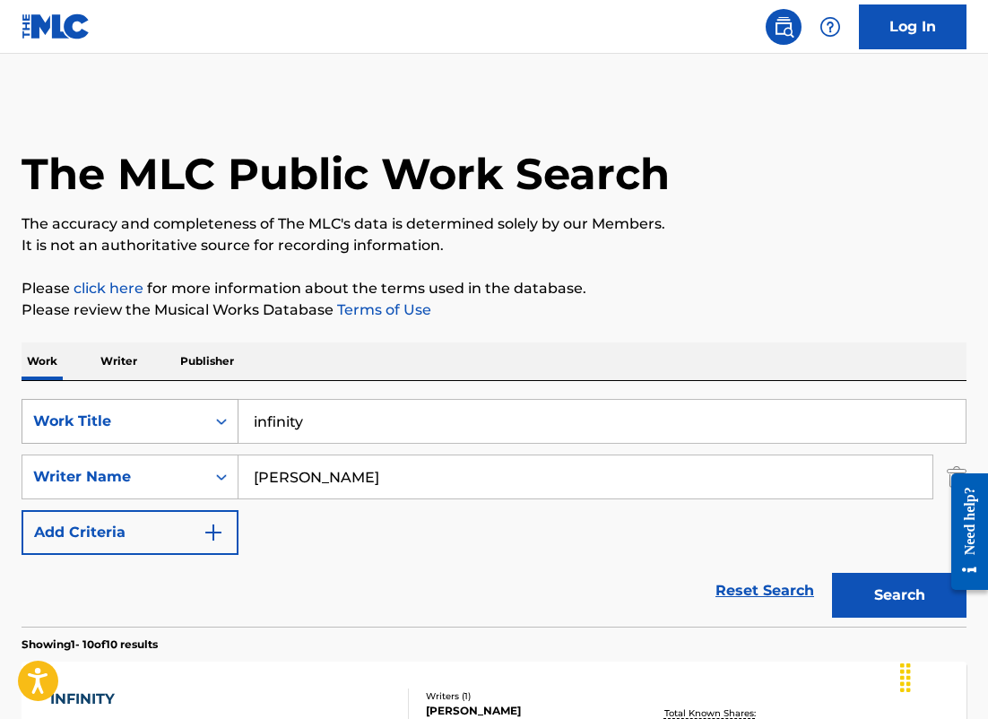
drag, startPoint x: 157, startPoint y: 463, endPoint x: 114, endPoint y: 442, distance: 48.1
click at [114, 442] on div "SearchWithCriteria2b49652c-2fec-4fc6-9eff-48f7e130fb02 Work Title infinity Sear…" at bounding box center [494, 477] width 945 height 156
type input "felloni"
click at [832, 573] on button "Search" at bounding box center [899, 595] width 134 height 45
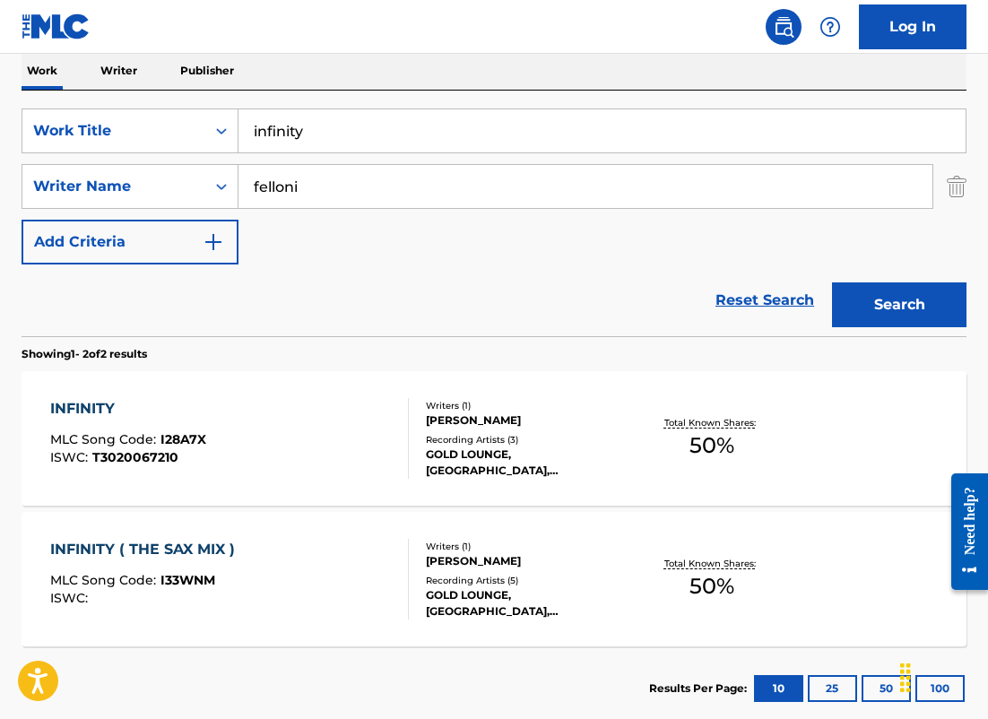
scroll to position [299, 0]
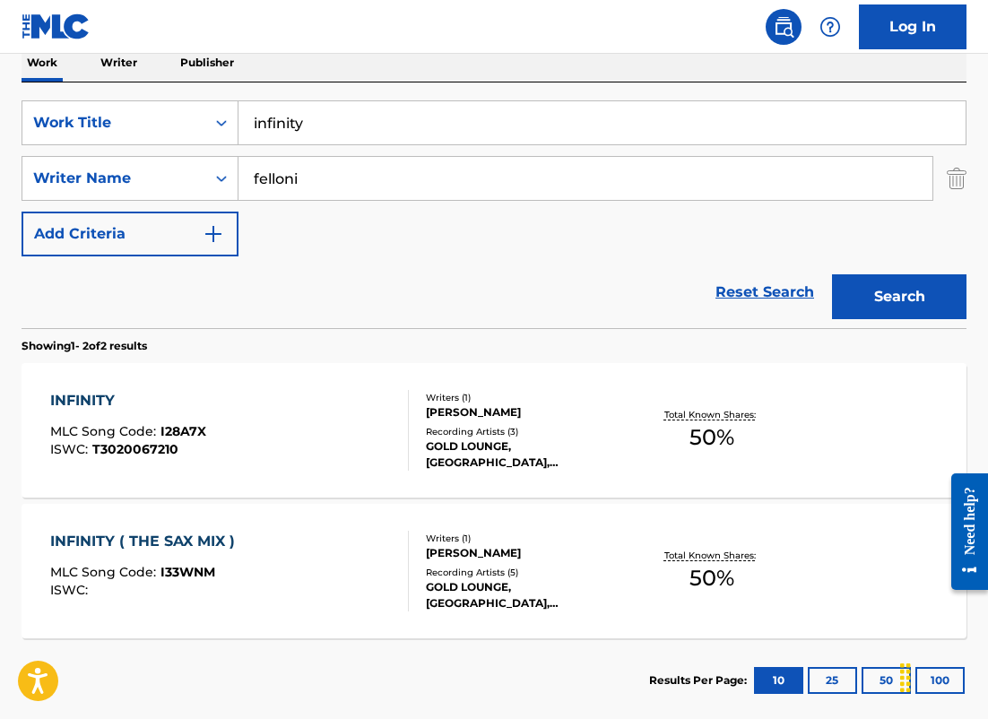
click at [322, 429] on div "INFINITY MLC Song Code : I28A7X ISWC : T3020067210" at bounding box center [229, 430] width 359 height 81
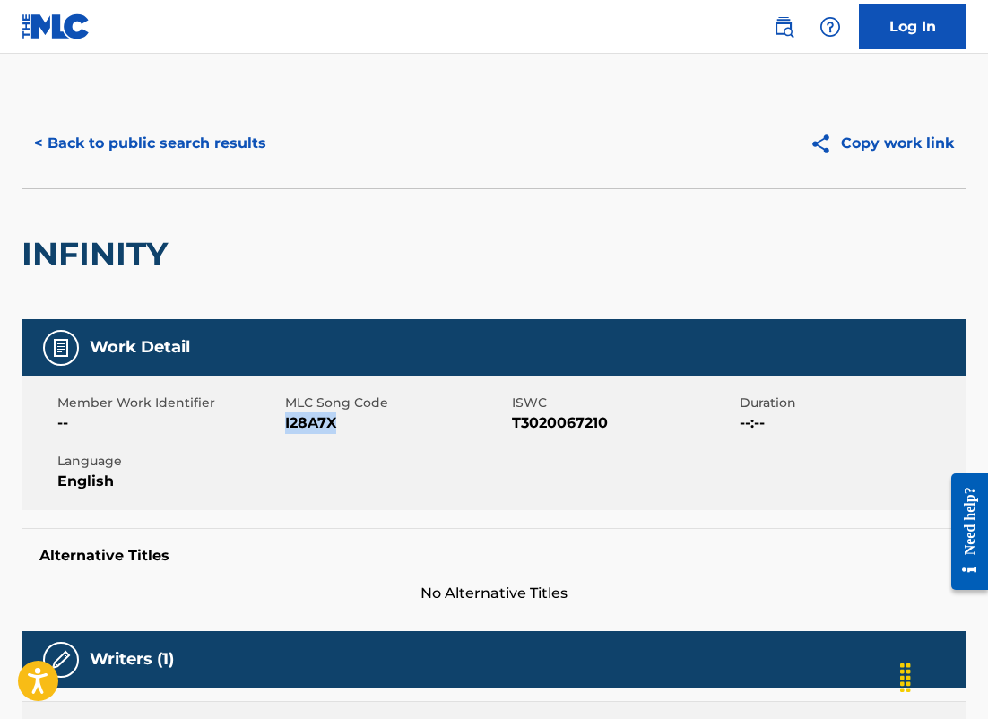
drag, startPoint x: 339, startPoint y: 425, endPoint x: 285, endPoint y: 423, distance: 53.8
click at [285, 423] on span "I28A7X" at bounding box center [396, 423] width 223 height 22
copy span "I28A7X"
click at [230, 146] on button "< Back to public search results" at bounding box center [150, 143] width 257 height 45
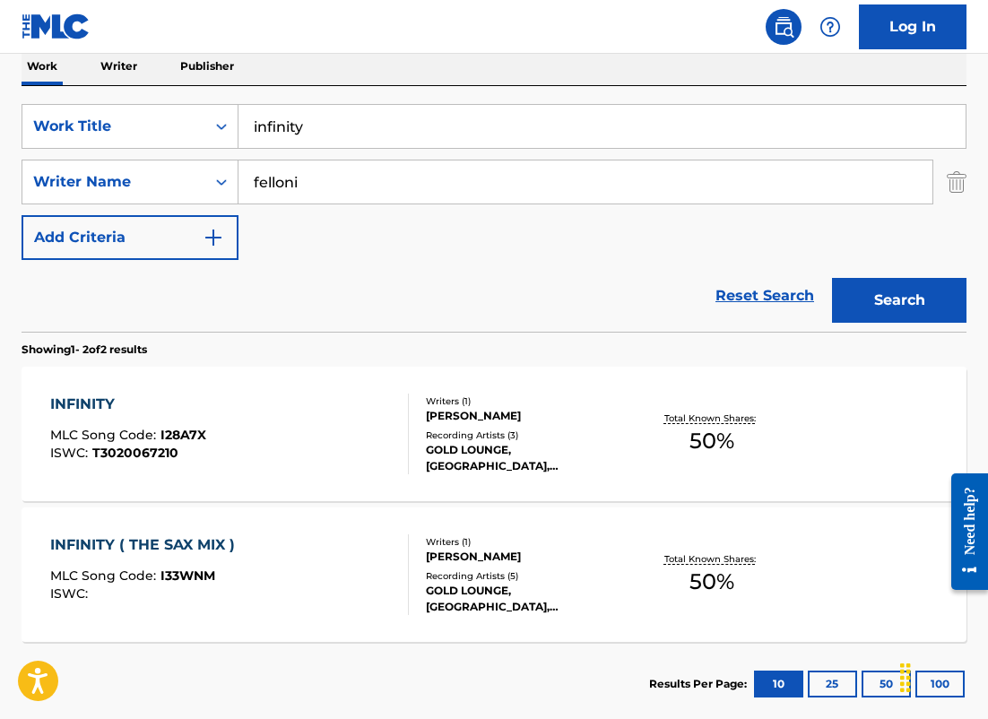
click at [363, 525] on div "INFINITY ( THE SAX MIX ) MLC Song Code : I33WNM ISWC : Writers ( 1 ) [PERSON_NA…" at bounding box center [494, 574] width 945 height 134
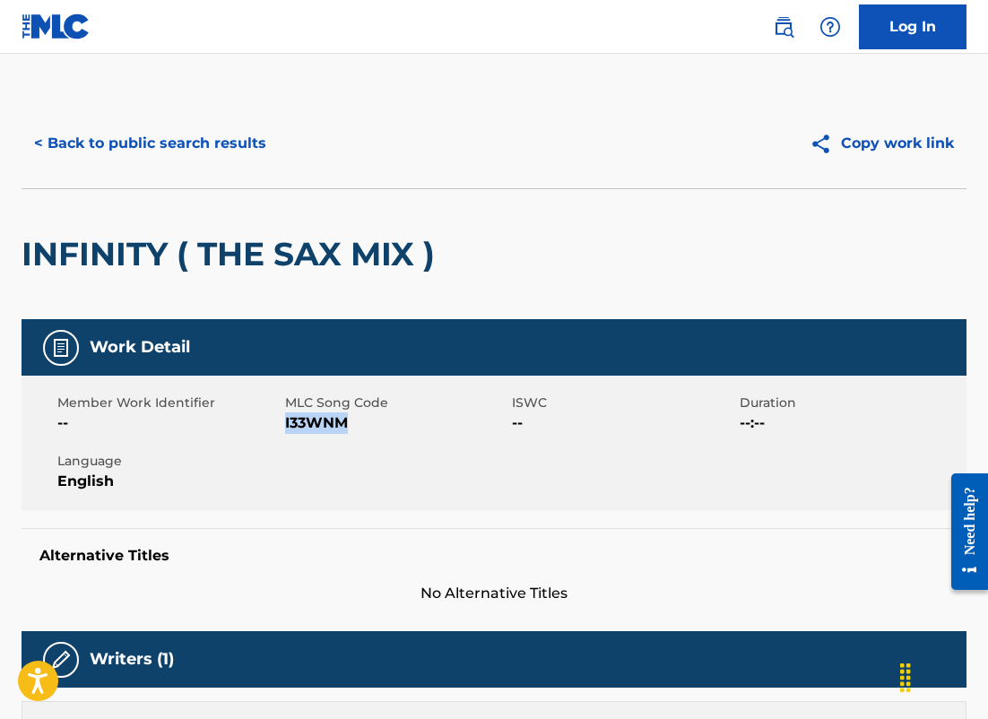
drag, startPoint x: 352, startPoint y: 422, endPoint x: 284, endPoint y: 422, distance: 68.1
click at [285, 422] on span "I33WNM" at bounding box center [396, 423] width 223 height 22
copy span "I33WNM"
click at [205, 141] on button "< Back to public search results" at bounding box center [150, 143] width 257 height 45
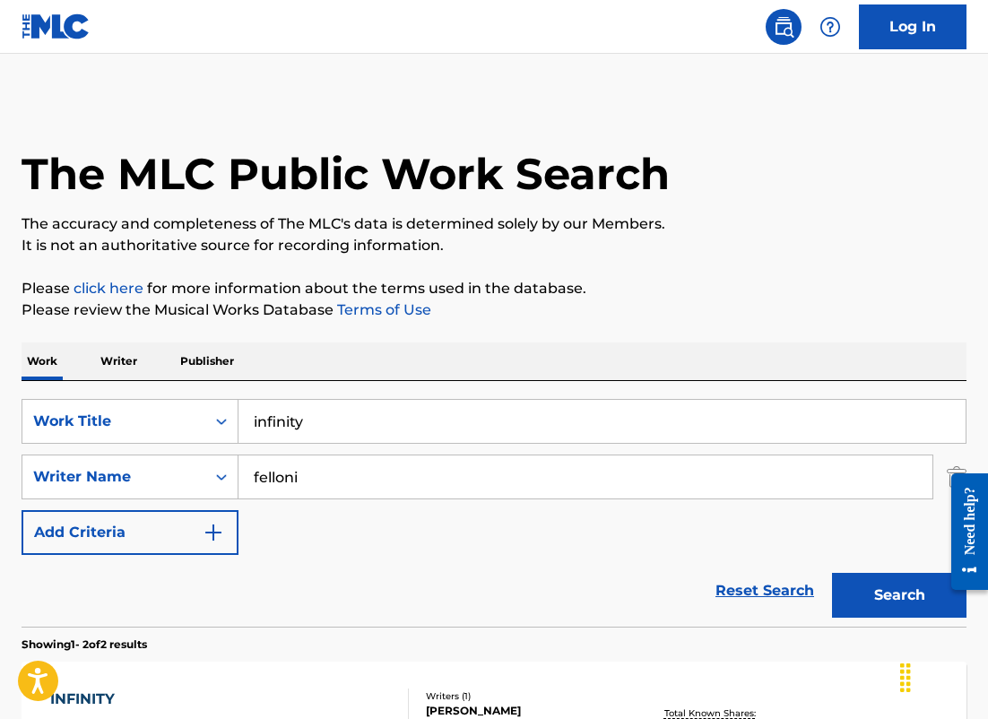
scroll to position [295, 0]
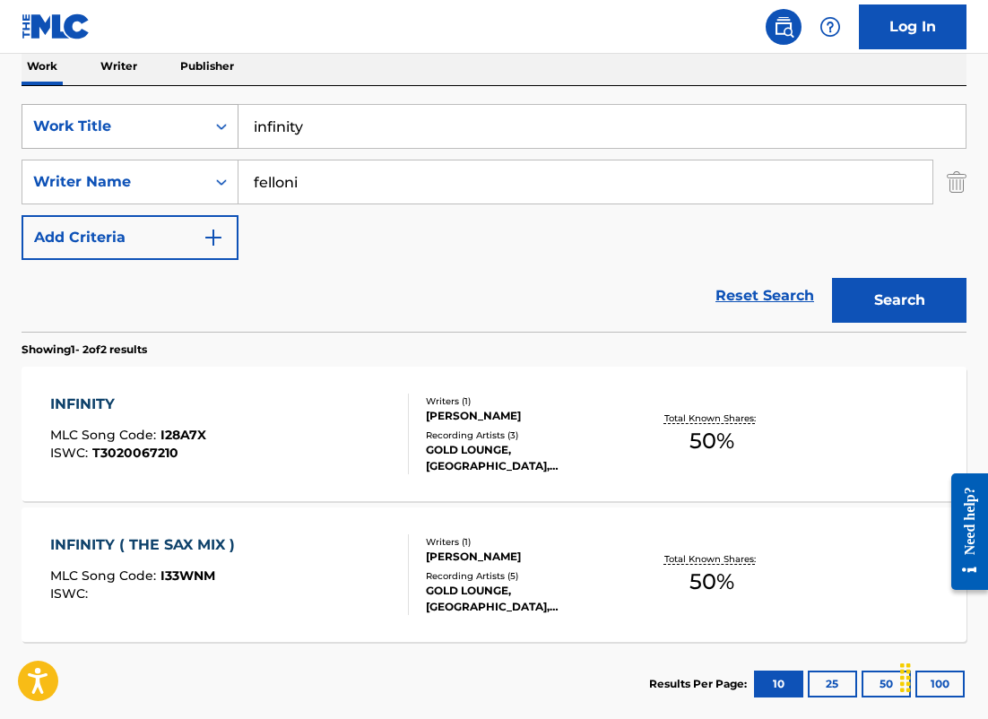
drag, startPoint x: 353, startPoint y: 169, endPoint x: 119, endPoint y: 129, distance: 237.4
click at [119, 134] on div "SearchWithCriteria2b49652c-2fec-4fc6-9eff-48f7e130fb02 Work Title infinity Sear…" at bounding box center [494, 182] width 945 height 156
drag, startPoint x: 317, startPoint y: 183, endPoint x: 61, endPoint y: 126, distance: 262.5
click at [61, 126] on div "SearchWithCriteria2b49652c-2fec-4fc6-9eff-48f7e130fb02 Work Title infinity Sear…" at bounding box center [494, 182] width 945 height 156
type input "[PERSON_NAME]"
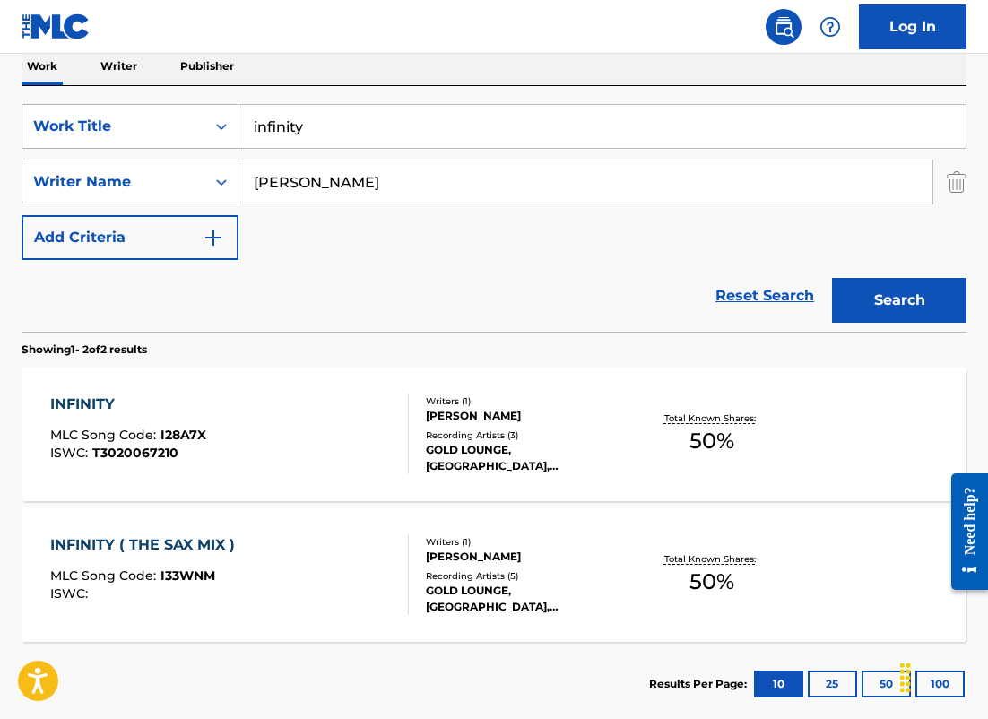
click at [832, 278] on button "Search" at bounding box center [899, 300] width 134 height 45
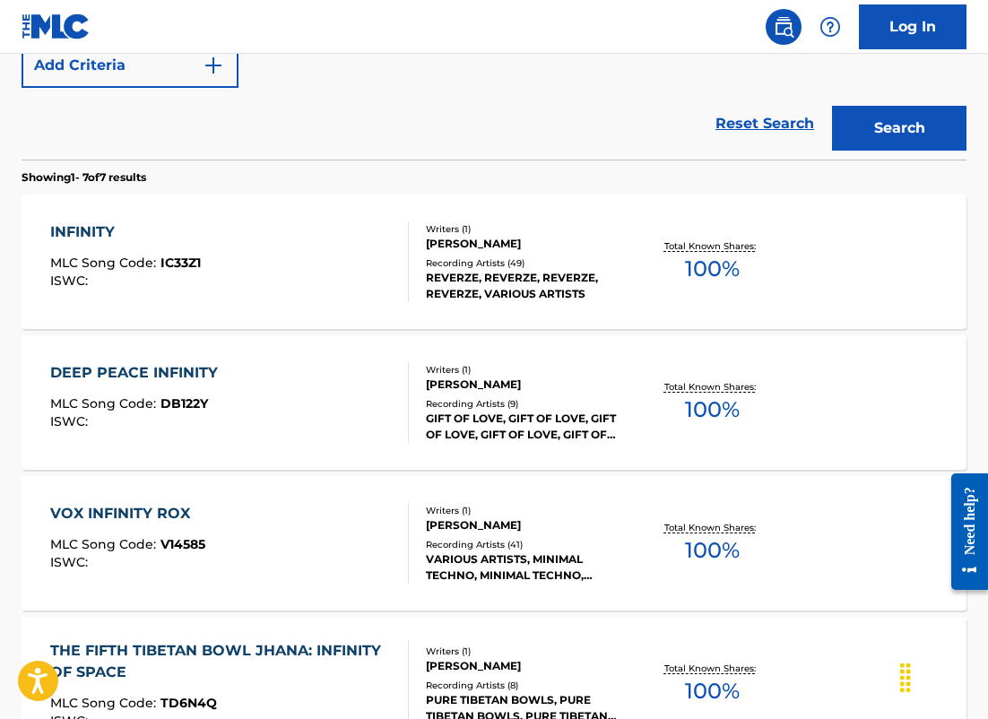
scroll to position [471, 0]
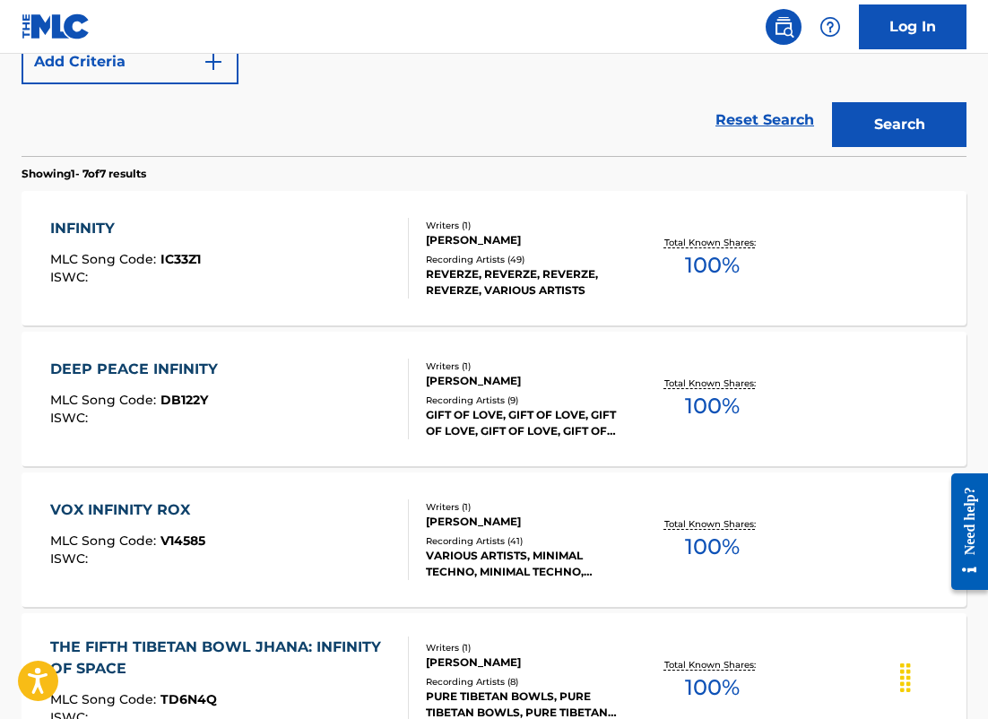
click at [323, 244] on div "INFINITY MLC Song Code : IC33Z1 ISWC :" at bounding box center [229, 258] width 359 height 81
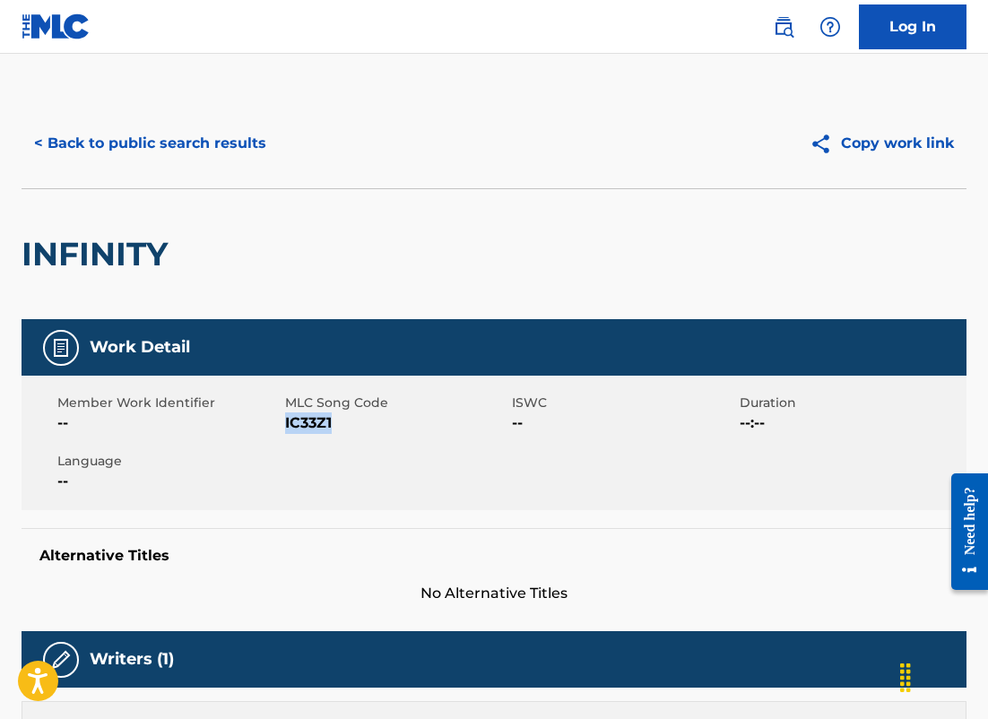
drag, startPoint x: 334, startPoint y: 420, endPoint x: 284, endPoint y: 419, distance: 50.2
click at [285, 419] on span "IC33Z1" at bounding box center [396, 423] width 223 height 22
copy span "IC33Z1"
click at [197, 134] on button "< Back to public search results" at bounding box center [150, 143] width 257 height 45
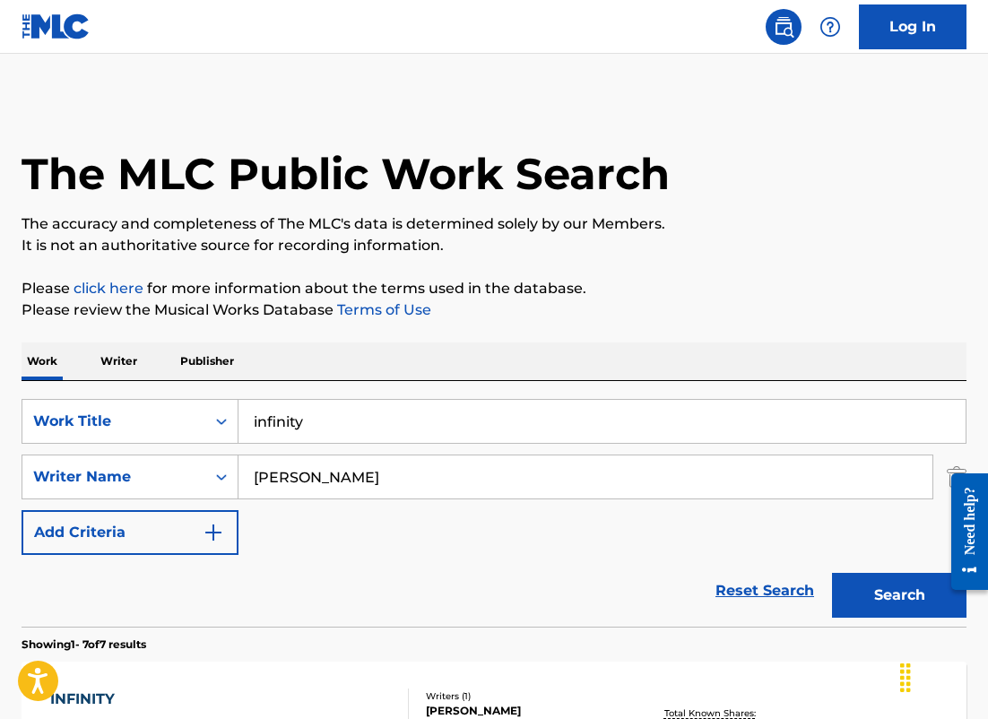
drag, startPoint x: 316, startPoint y: 471, endPoint x: 143, endPoint y: 446, distance: 175.7
click at [143, 446] on div "SearchWithCriteria2b49652c-2fec-4fc6-9eff-48f7e130fb02 Work Title infinity Sear…" at bounding box center [494, 477] width 945 height 156
paste input "[PERSON_NAME]"
click at [832, 573] on button "Search" at bounding box center [899, 595] width 134 height 45
click at [258, 479] on input "[PERSON_NAME]" at bounding box center [585, 476] width 694 height 43
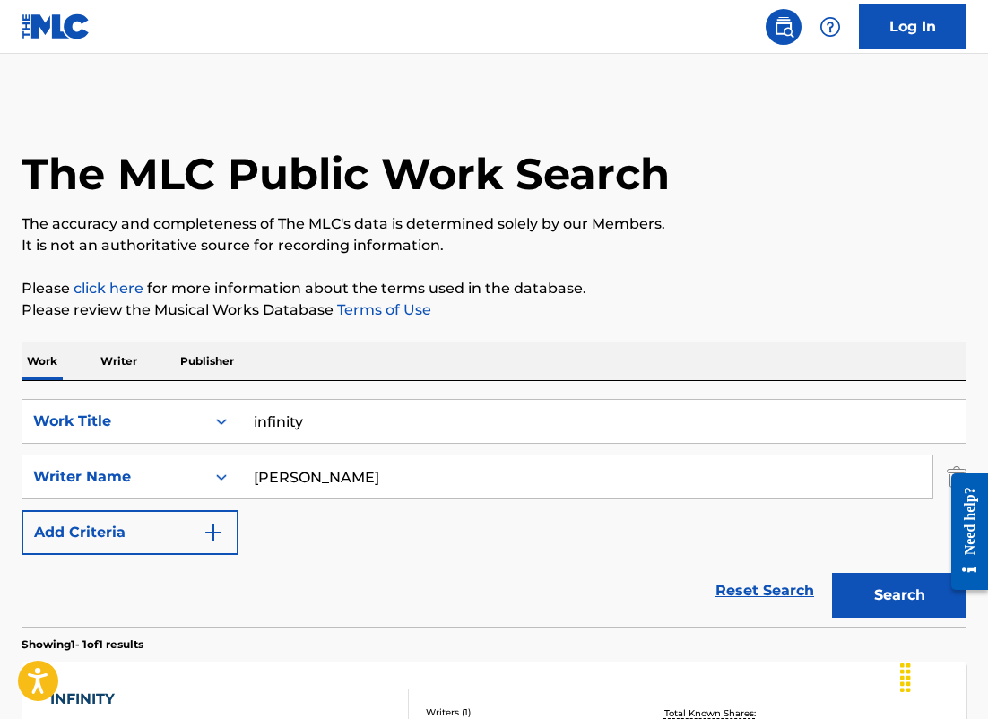
type input "[PERSON_NAME]"
click at [832, 573] on button "Search" at bounding box center [899, 595] width 134 height 45
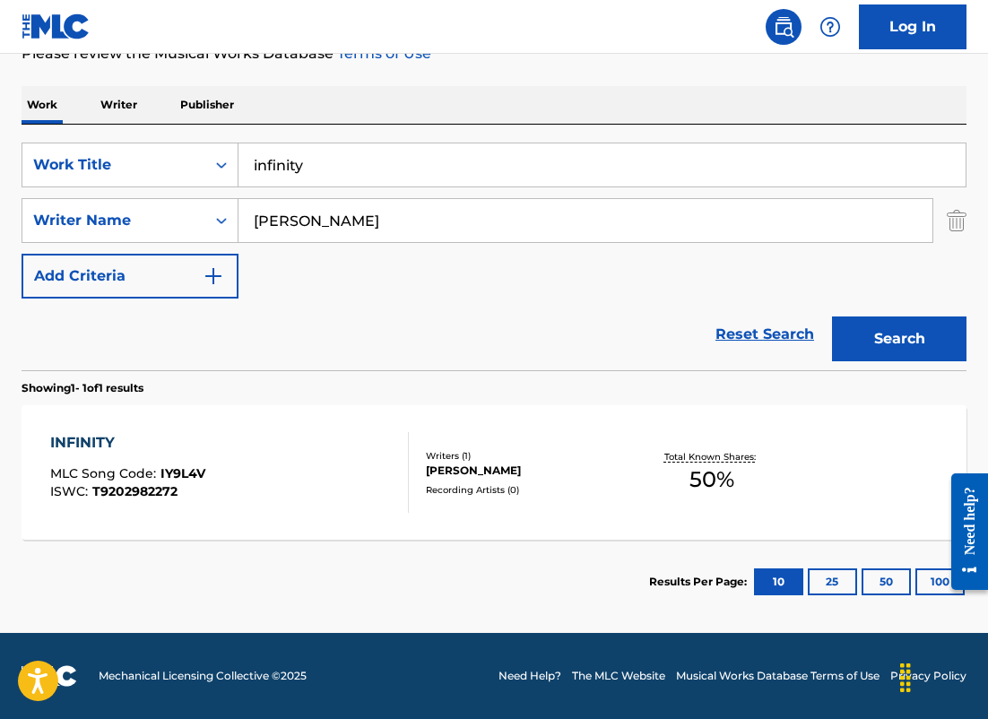
scroll to position [255, 0]
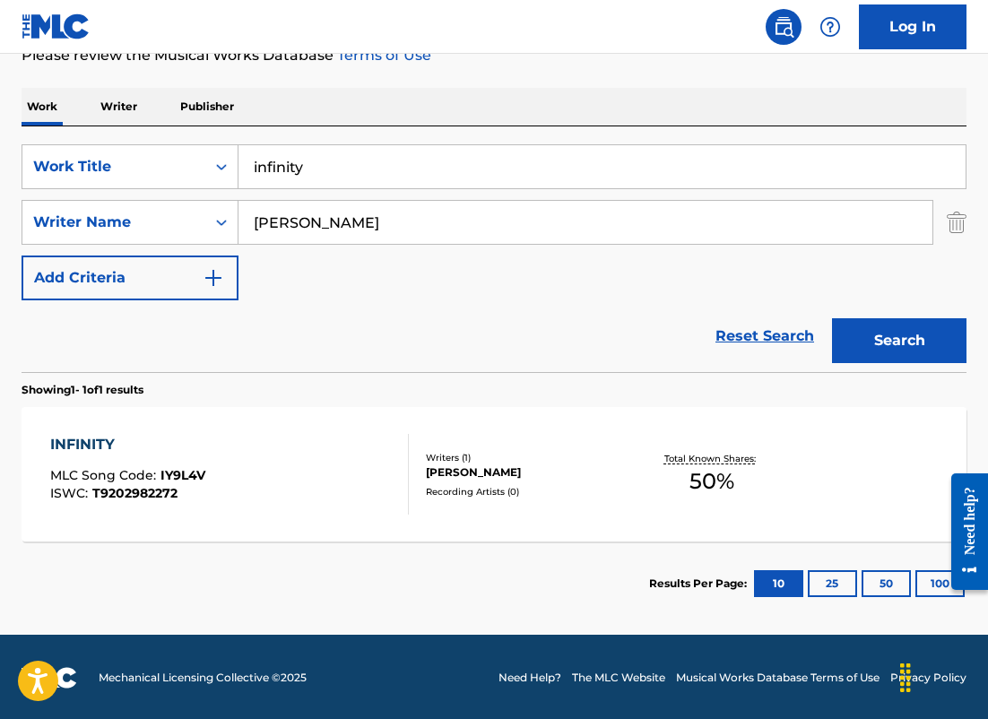
click at [386, 501] on div "INFINITY MLC Song Code : IY9L4V ISWC : T9202982272" at bounding box center [229, 474] width 359 height 81
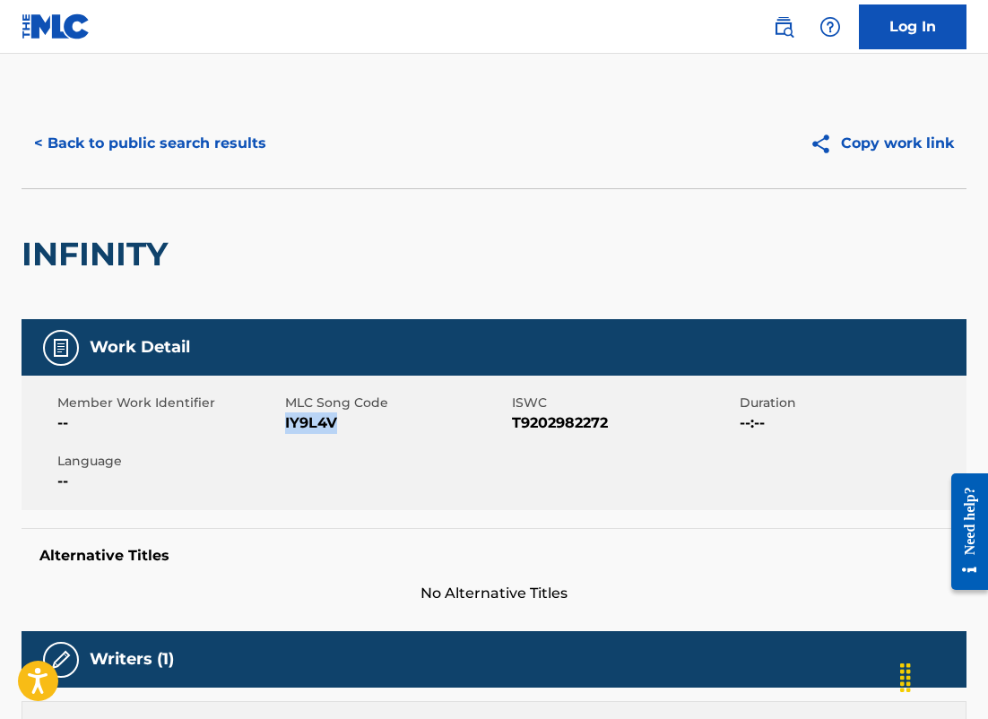
drag, startPoint x: 337, startPoint y: 421, endPoint x: 284, endPoint y: 421, distance: 52.9
click at [285, 421] on span "IY9L4V" at bounding box center [396, 423] width 223 height 22
copy span "IY9L4V"
click at [207, 149] on button "< Back to public search results" at bounding box center [150, 143] width 257 height 45
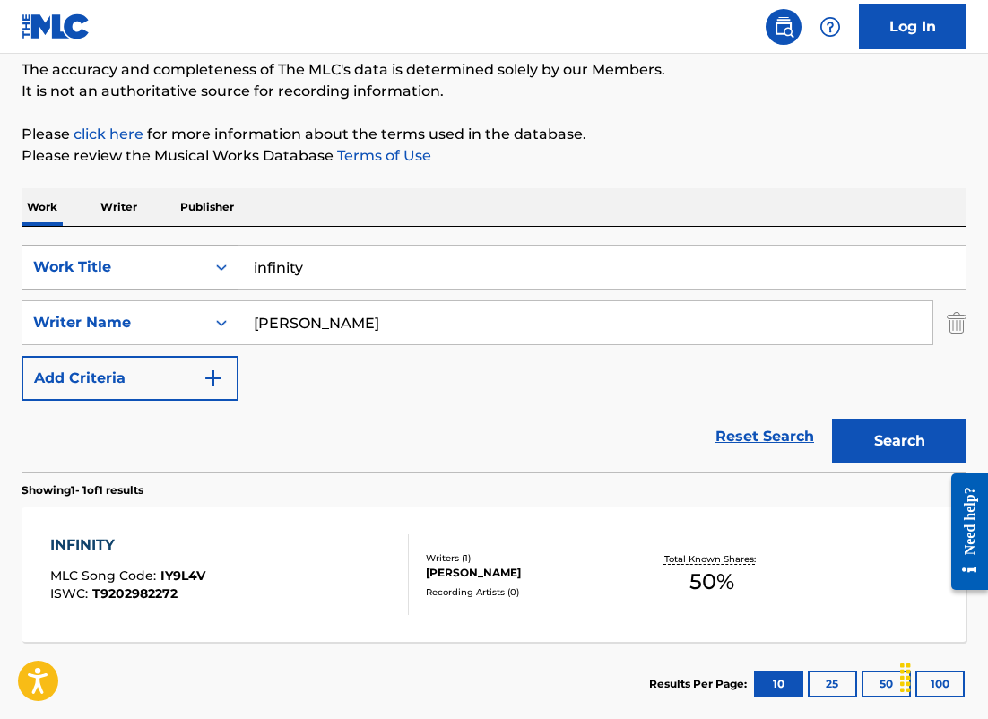
drag, startPoint x: 376, startPoint y: 329, endPoint x: 74, endPoint y: 289, distance: 304.8
click at [74, 292] on div "SearchWithCriteria2b49652c-2fec-4fc6-9eff-48f7e130fb02 Work Title infinity Sear…" at bounding box center [494, 323] width 945 height 156
type input "vanot"
click at [832, 419] on button "Search" at bounding box center [899, 441] width 134 height 45
click at [364, 583] on div "INFINITY MLC Song Code : IC1E21 ISWC : T7030049982" at bounding box center [229, 574] width 359 height 81
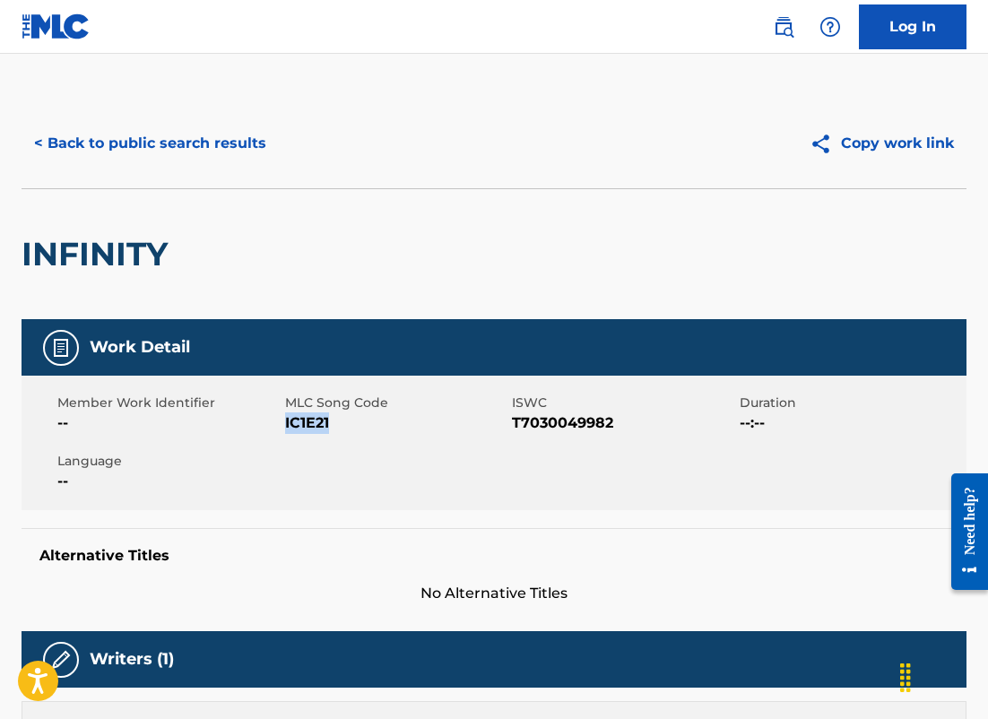
drag, startPoint x: 333, startPoint y: 420, endPoint x: 287, endPoint y: 418, distance: 45.8
click at [286, 418] on span "IC1E21" at bounding box center [396, 423] width 223 height 22
click at [238, 146] on button "< Back to public search results" at bounding box center [150, 143] width 257 height 45
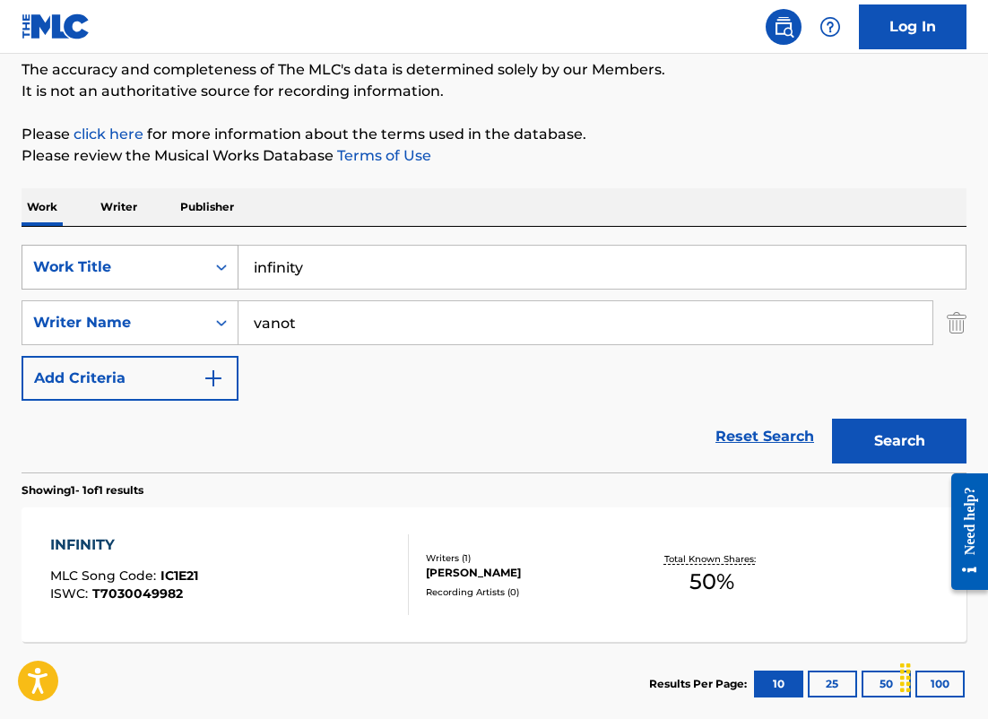
drag, startPoint x: 357, startPoint y: 339, endPoint x: 137, endPoint y: 286, distance: 225.9
click at [137, 286] on div "SearchWithCriteria2b49652c-2fec-4fc6-9eff-48f7e130fb02 Work Title infinity Sear…" at bounding box center [494, 323] width 945 height 156
paste input "[PERSON_NAME]"
type input "[PERSON_NAME]"
click at [832, 419] on button "Search" at bounding box center [899, 441] width 134 height 45
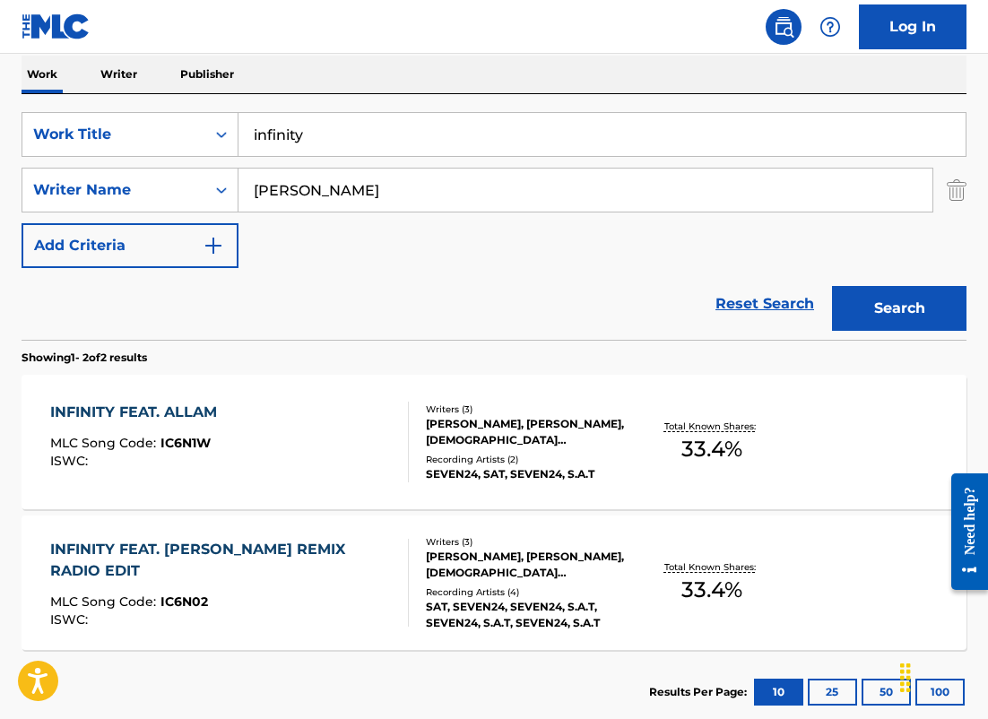
scroll to position [289, 0]
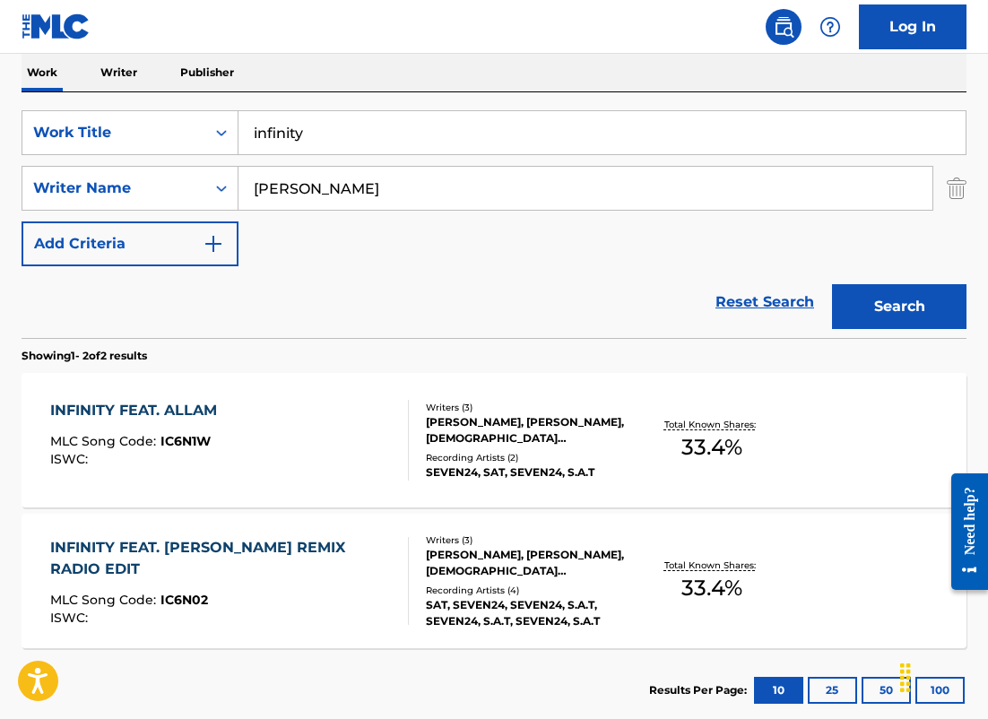
click at [336, 440] on div "INFINITY FEAT. ALLAM MLC Song Code : IC6N1W ISWC :" at bounding box center [229, 440] width 359 height 81
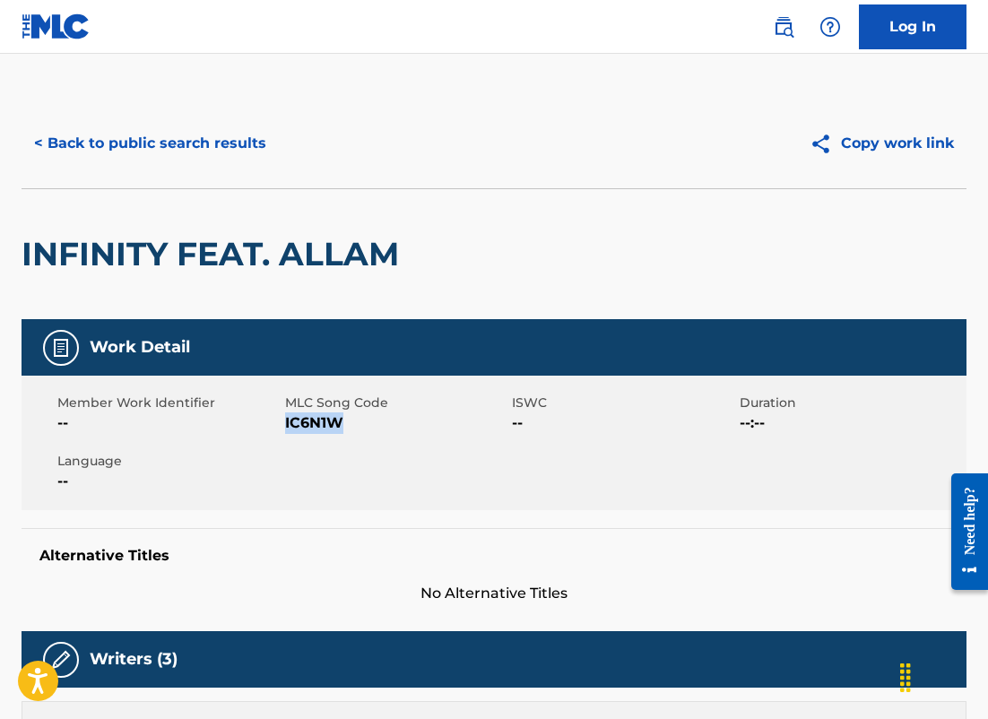
drag, startPoint x: 343, startPoint y: 425, endPoint x: 287, endPoint y: 423, distance: 56.5
click at [287, 423] on span "IC6N1W" at bounding box center [396, 423] width 223 height 22
click at [211, 155] on button "< Back to public search results" at bounding box center [150, 143] width 257 height 45
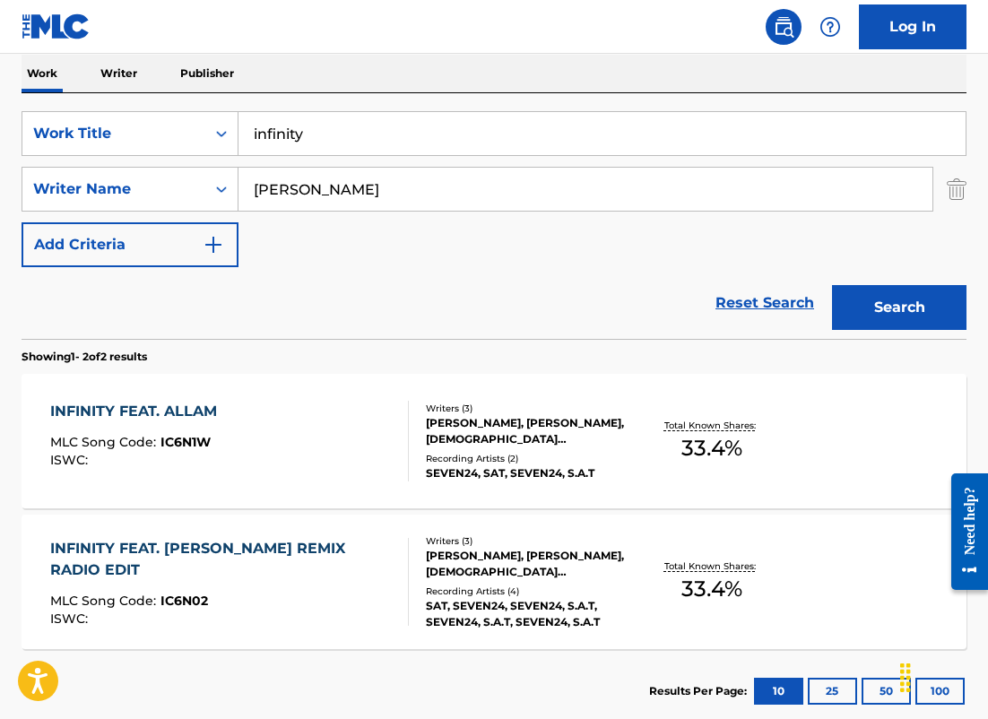
drag, startPoint x: 361, startPoint y: 198, endPoint x: 71, endPoint y: 160, distance: 293.0
click at [71, 160] on div "SearchWithCriteria2b49652c-2fec-4fc6-9eff-48f7e130fb02 Work Title infinity Sear…" at bounding box center [494, 189] width 945 height 156
type input "[PERSON_NAME]"
click at [832, 285] on button "Search" at bounding box center [899, 307] width 134 height 45
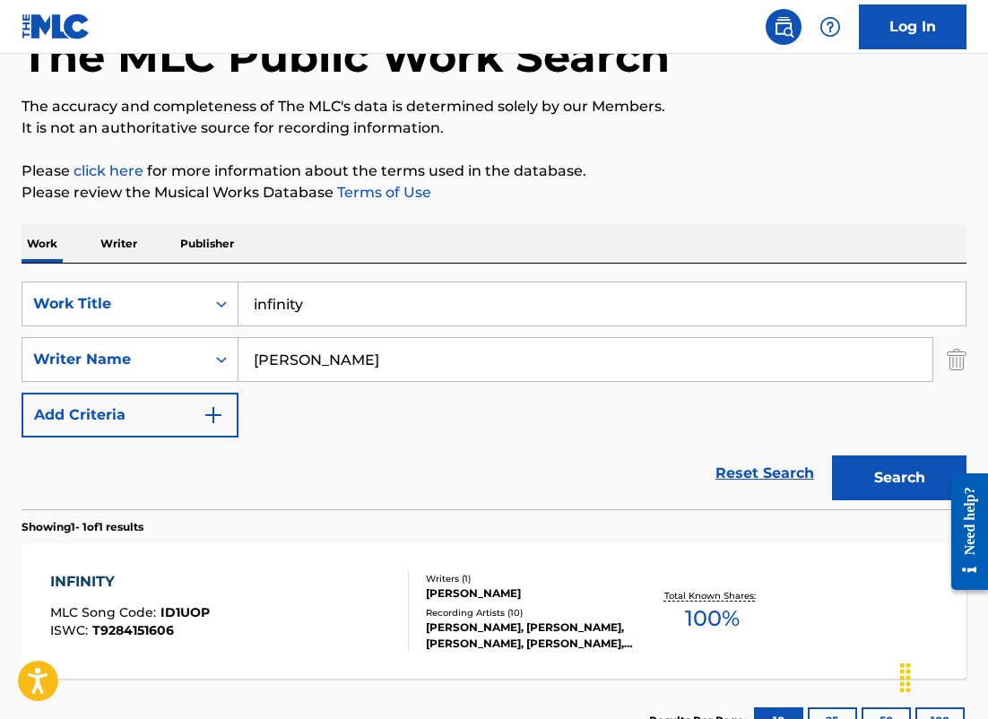
scroll to position [256, 0]
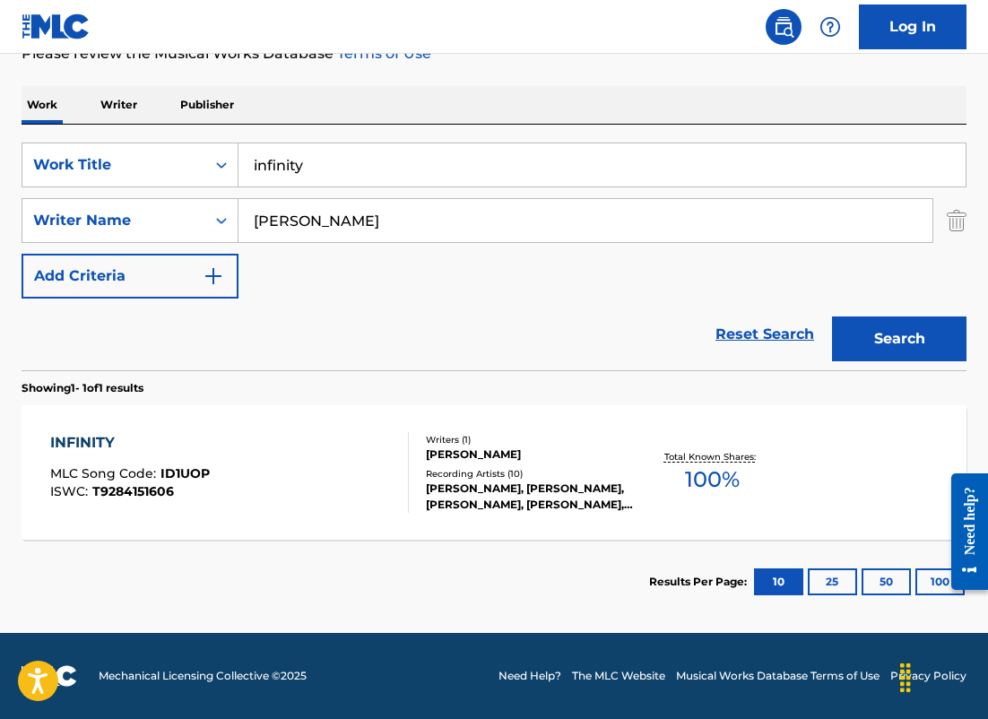
click at [304, 429] on div "INFINITY MLC Song Code : ID1UOP ISWC : T9284151606 Writers ( 1 ) [PERSON_NAME] …" at bounding box center [494, 472] width 945 height 134
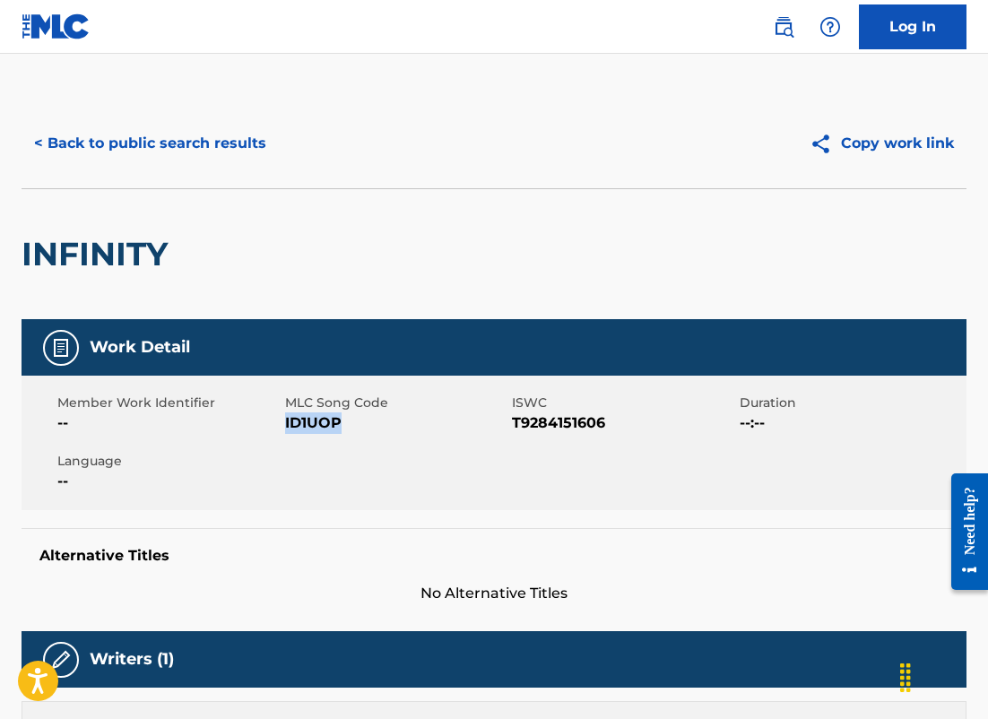
drag, startPoint x: 349, startPoint y: 420, endPoint x: 284, endPoint y: 422, distance: 64.6
click at [285, 422] on span "ID1UOP" at bounding box center [396, 423] width 223 height 22
click at [203, 125] on button "< Back to public search results" at bounding box center [150, 143] width 257 height 45
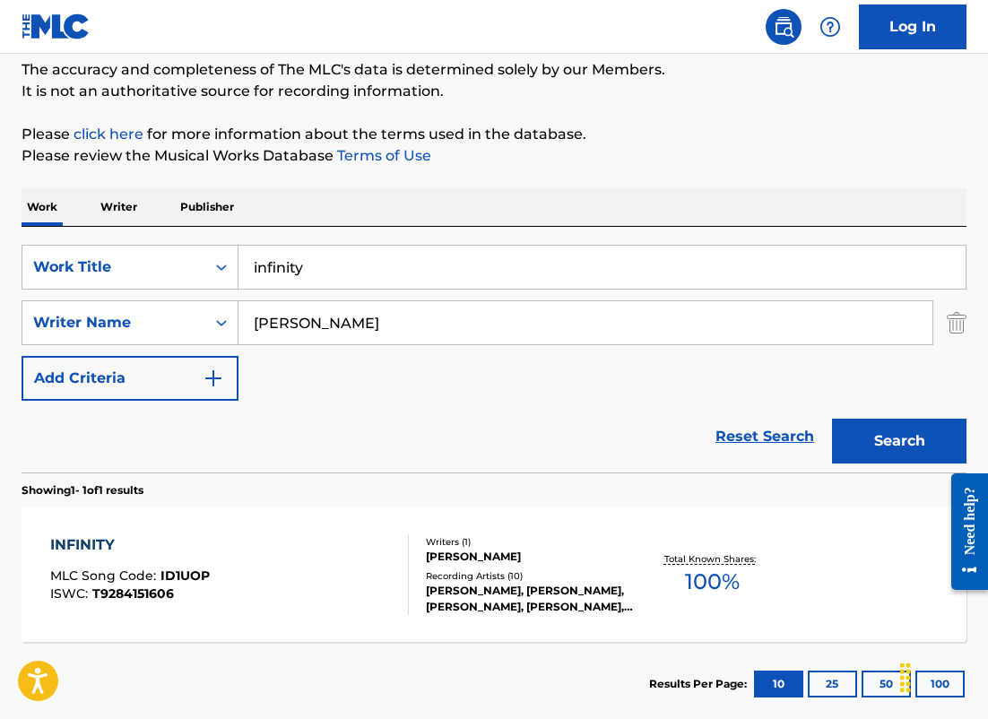
drag, startPoint x: 341, startPoint y: 330, endPoint x: 100, endPoint y: 292, distance: 243.2
click at [116, 302] on div "SearchWithCriteriada58fb2b-36bc-4431-b79d-42674e599508 Writer Name [PERSON_NAME]" at bounding box center [494, 322] width 945 height 45
paste input "Dubforman"
click at [832, 419] on button "Search" at bounding box center [899, 441] width 134 height 45
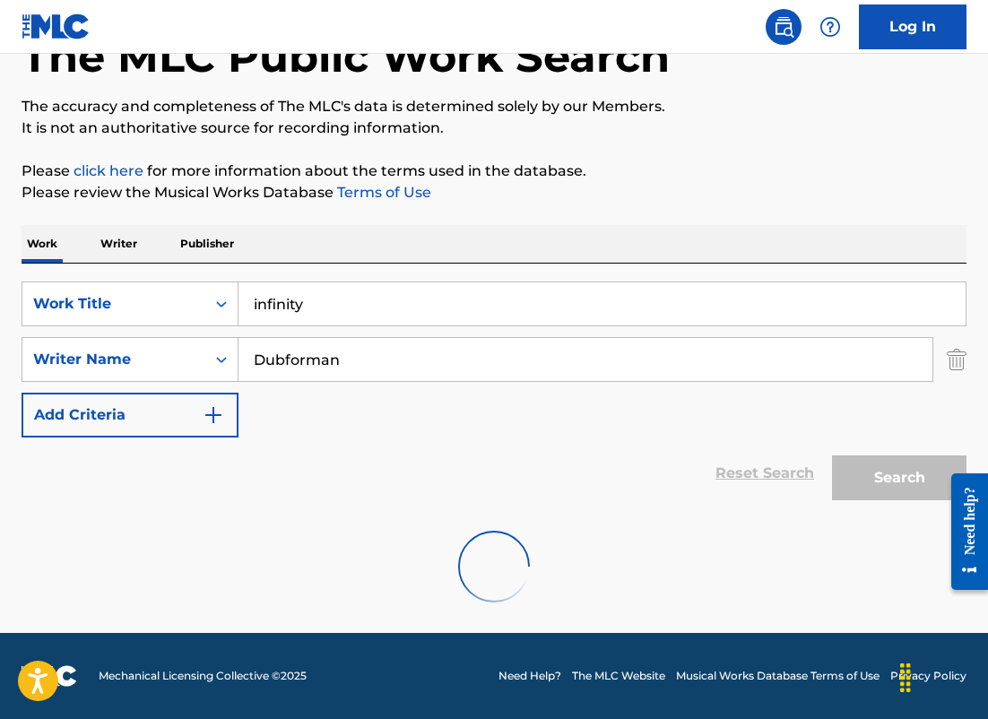
scroll to position [59, 0]
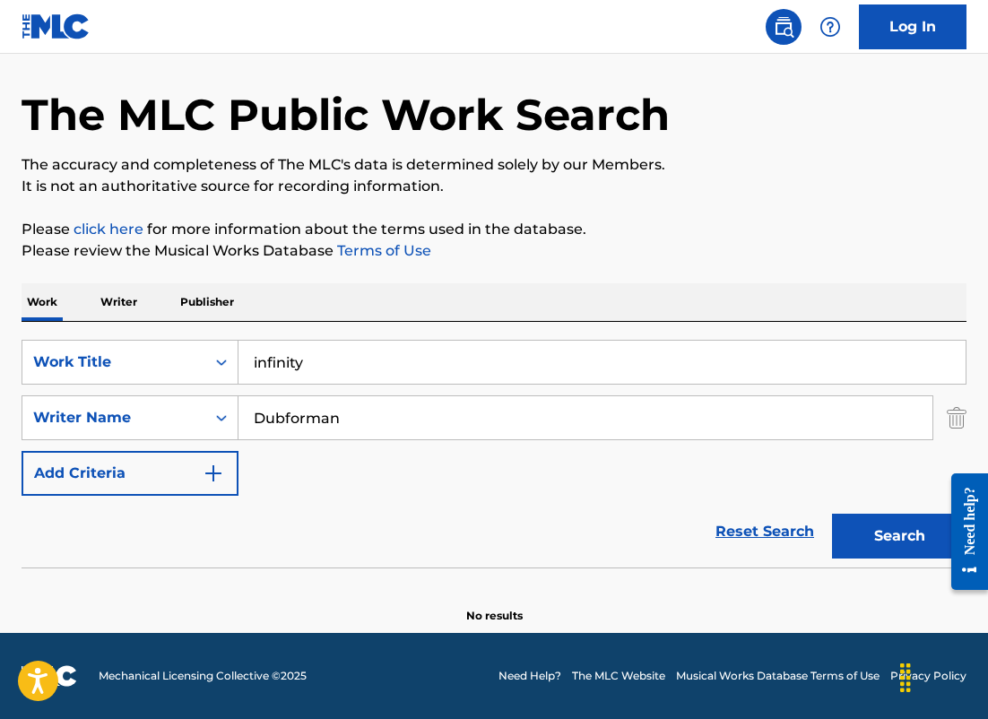
drag, startPoint x: 350, startPoint y: 423, endPoint x: -22, endPoint y: 325, distance: 384.7
click at [0, 325] on html "Accessibility Screen-Reader Guide, Feedback, and Issue Reporting | New window L…" at bounding box center [494, 300] width 988 height 719
type input "podio"
click at [832, 514] on button "Search" at bounding box center [899, 536] width 134 height 45
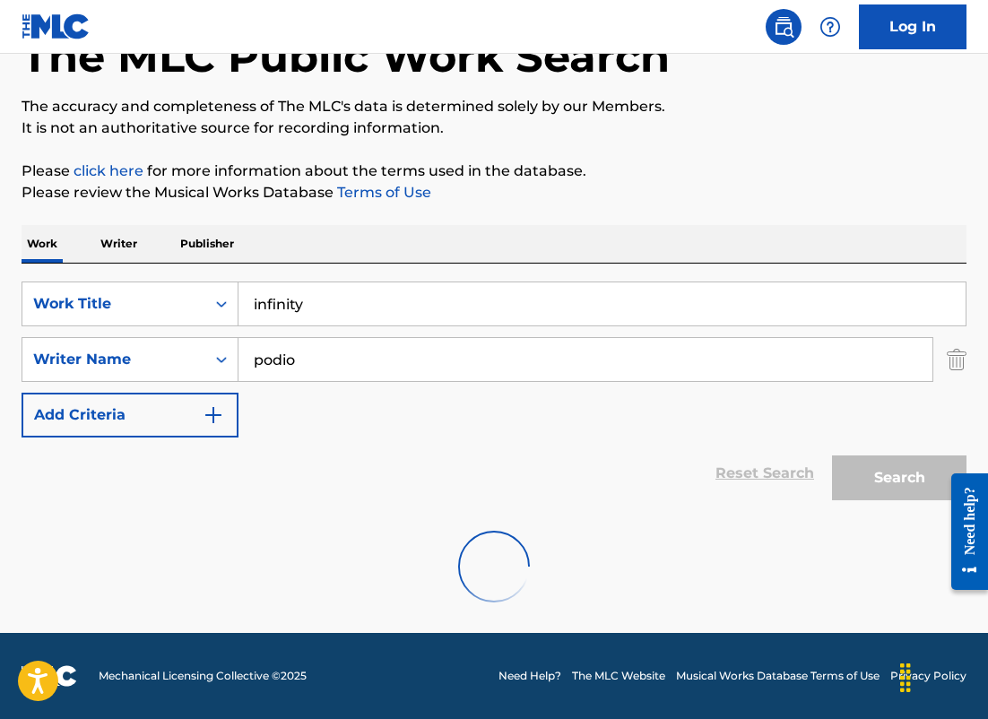
scroll to position [154, 0]
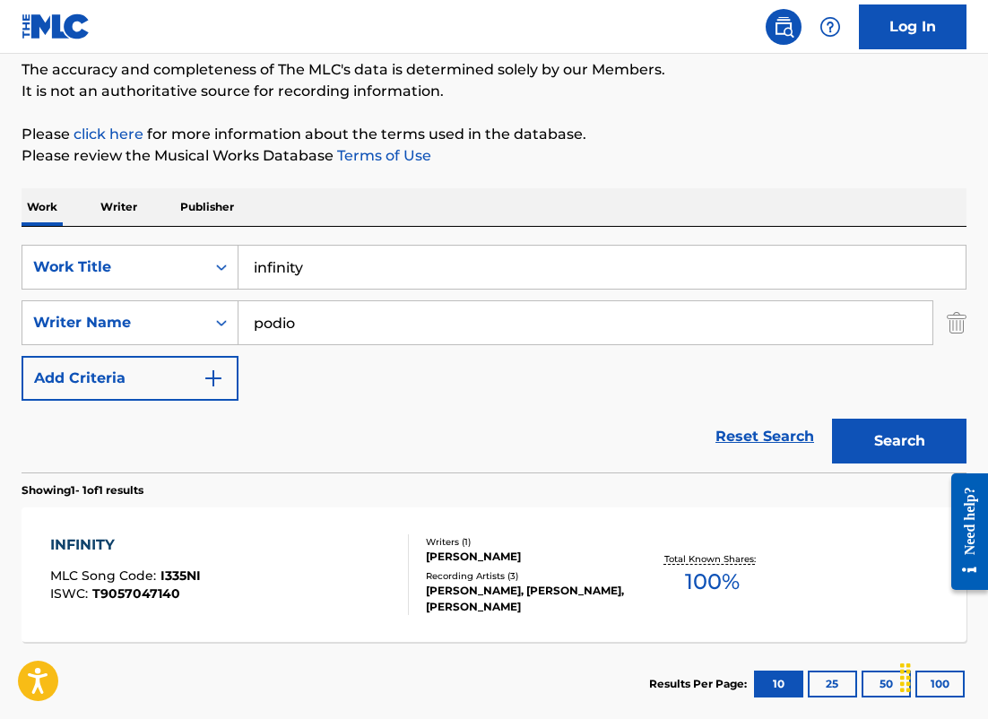
click at [208, 570] on div "INFINITY MLC Song Code : I335NI ISWC : T9057047140" at bounding box center [229, 574] width 359 height 81
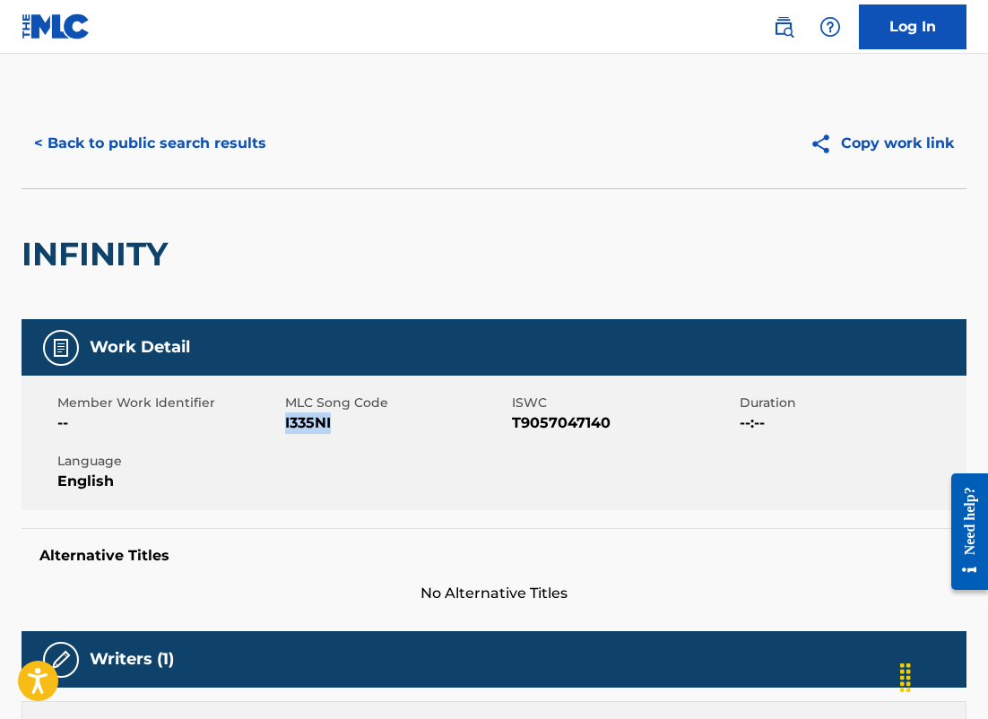
drag, startPoint x: 340, startPoint y: 425, endPoint x: 286, endPoint y: 426, distance: 53.8
click at [286, 426] on span "I335NI" at bounding box center [396, 423] width 223 height 22
click at [203, 144] on button "< Back to public search results" at bounding box center [150, 143] width 257 height 45
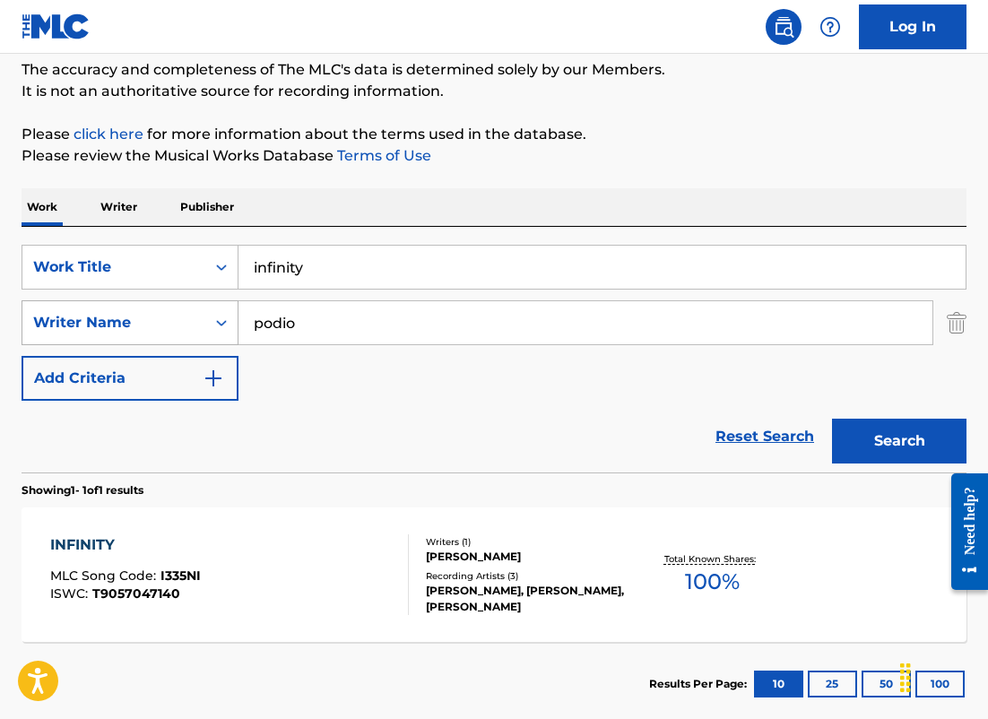
drag, startPoint x: 326, startPoint y: 324, endPoint x: 133, endPoint y: 305, distance: 194.5
click at [133, 305] on div "SearchWithCriteriada58fb2b-36bc-4431-b79d-42674e599508 Writer Name podio" at bounding box center [494, 322] width 945 height 45
type input "canis"
click at [832, 419] on button "Search" at bounding box center [899, 441] width 134 height 45
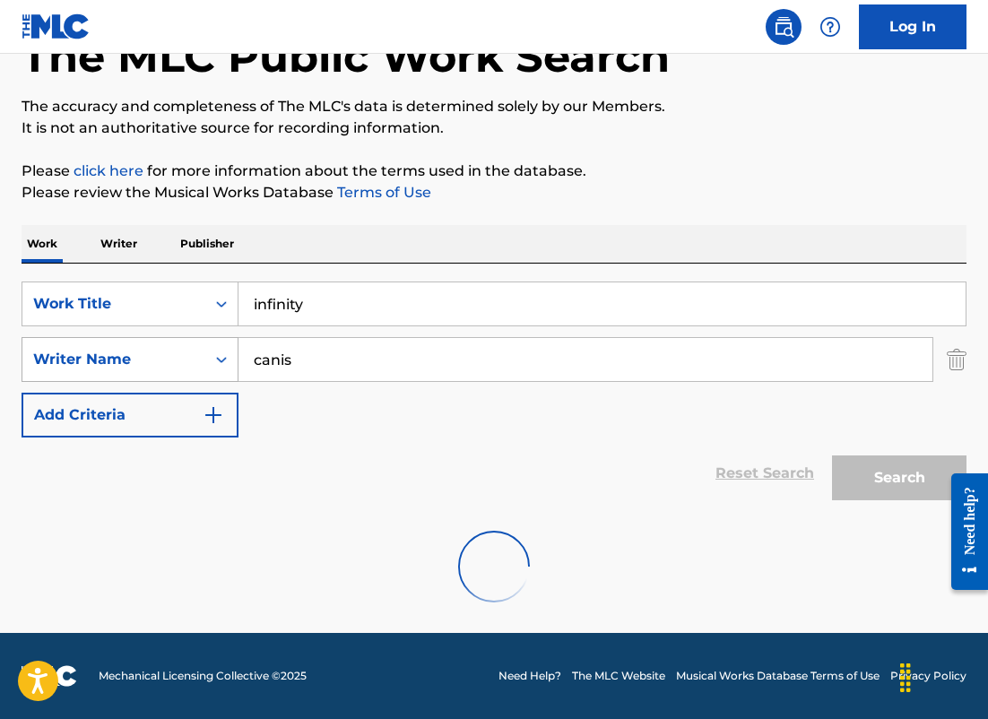
scroll to position [59, 0]
